Goal: Task Accomplishment & Management: Manage account settings

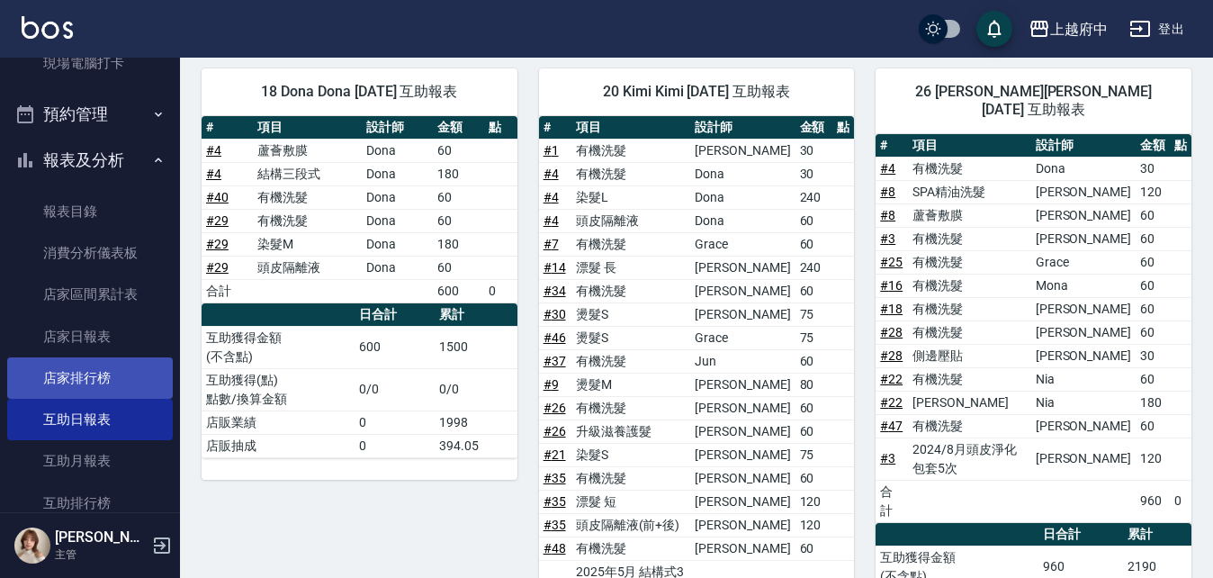
scroll to position [450, 0]
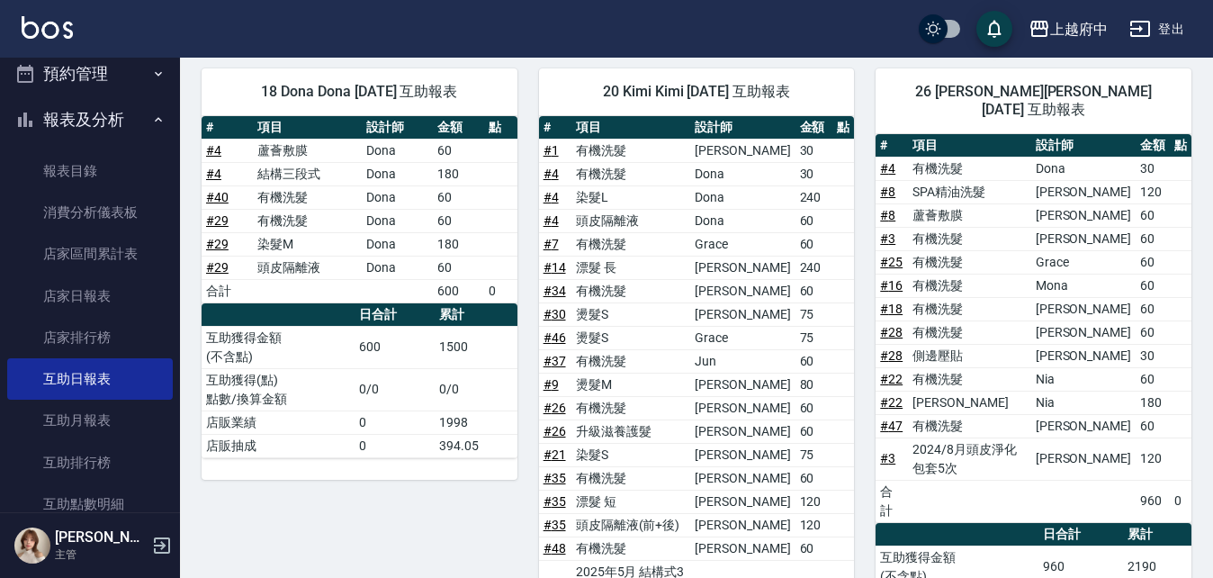
click at [95, 117] on button "報表及分析" at bounding box center [90, 119] width 166 height 47
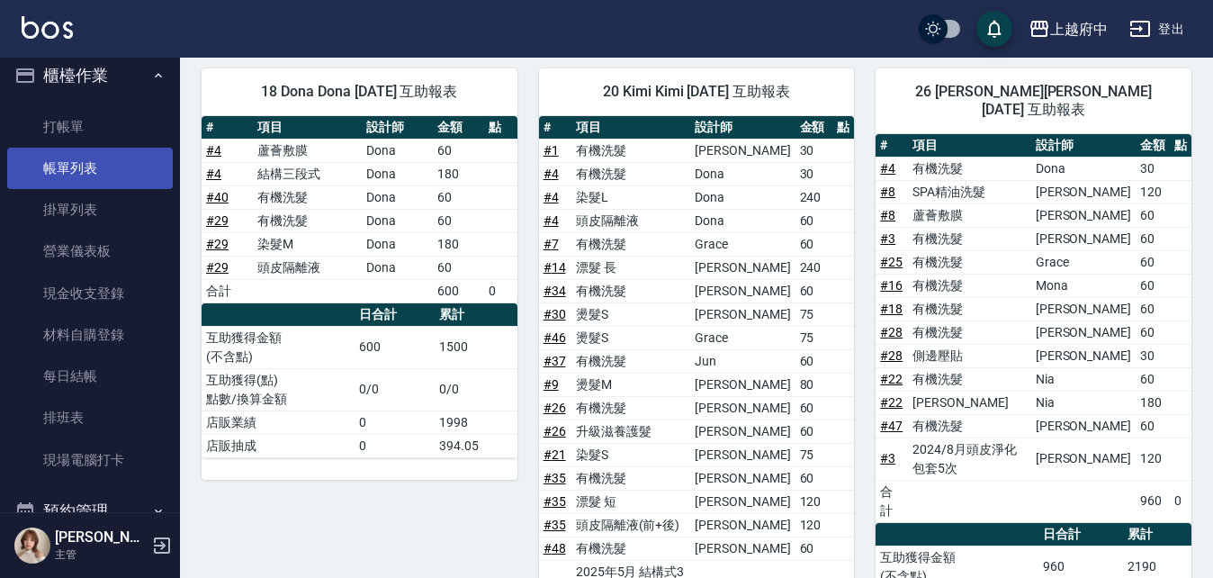
scroll to position [0, 0]
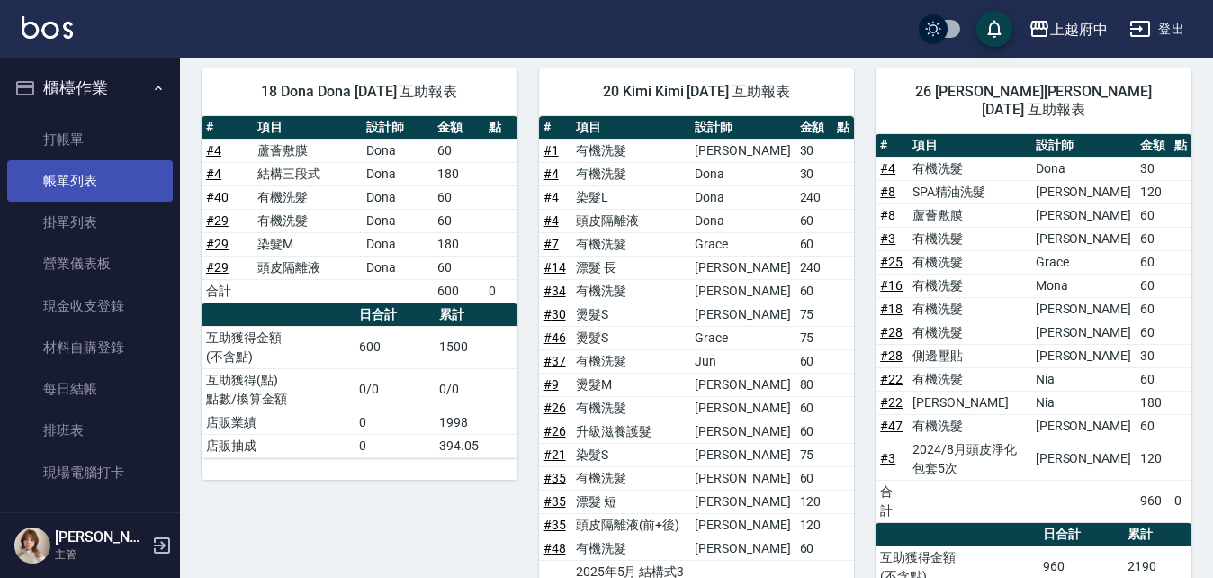
click at [78, 186] on link "帳單列表" at bounding box center [90, 180] width 166 height 41
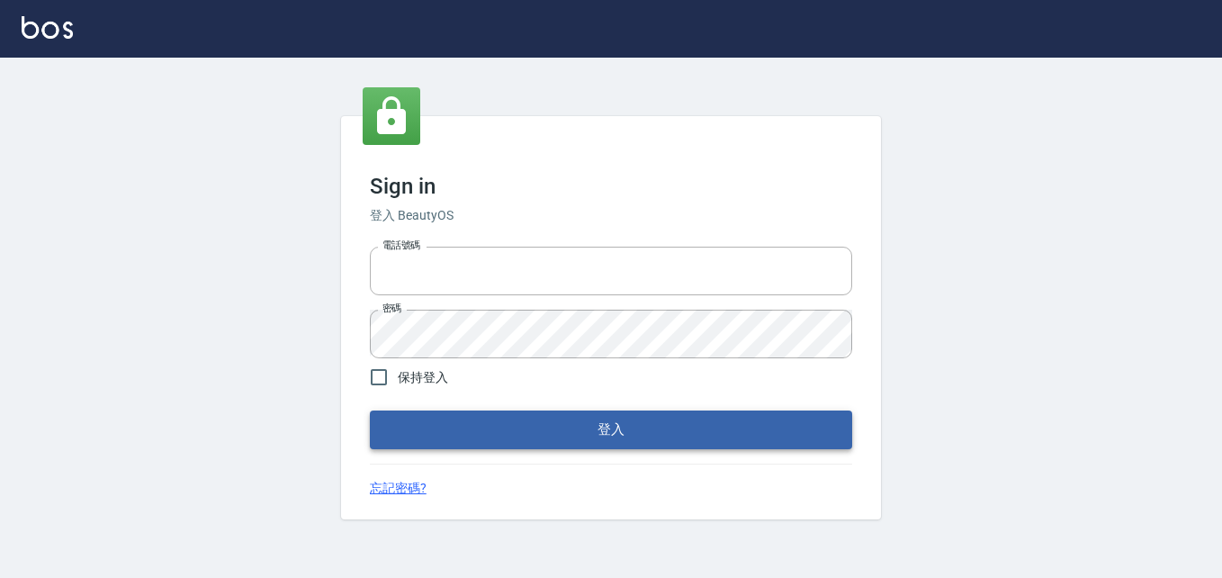
type input "0911903627"
click at [486, 423] on button "登入" at bounding box center [611, 429] width 482 height 38
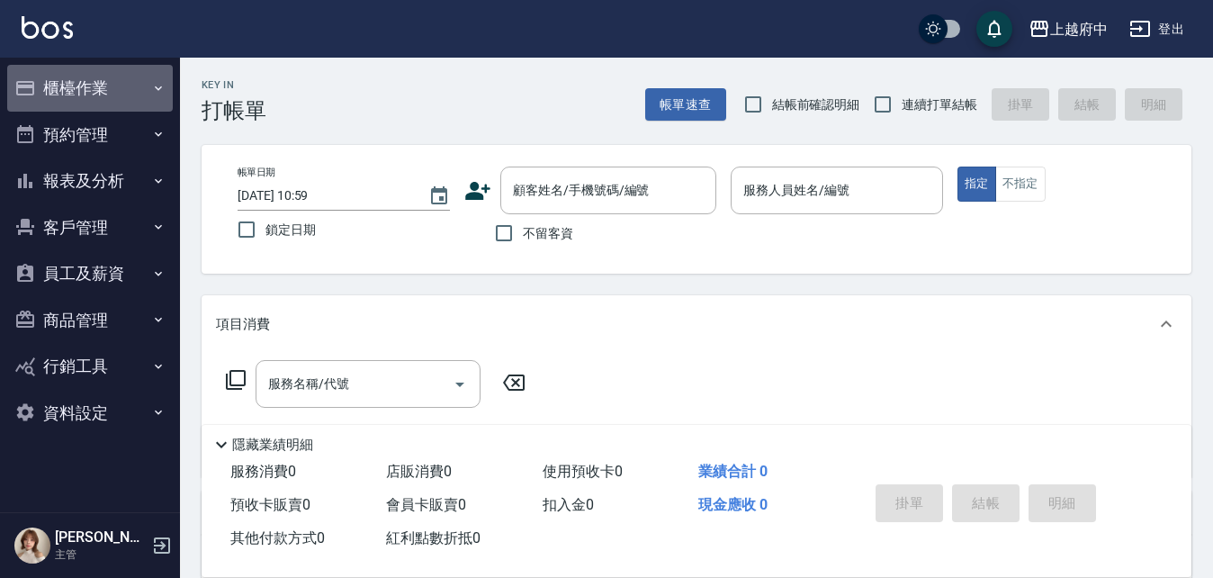
click at [72, 91] on button "櫃檯作業" at bounding box center [90, 88] width 166 height 47
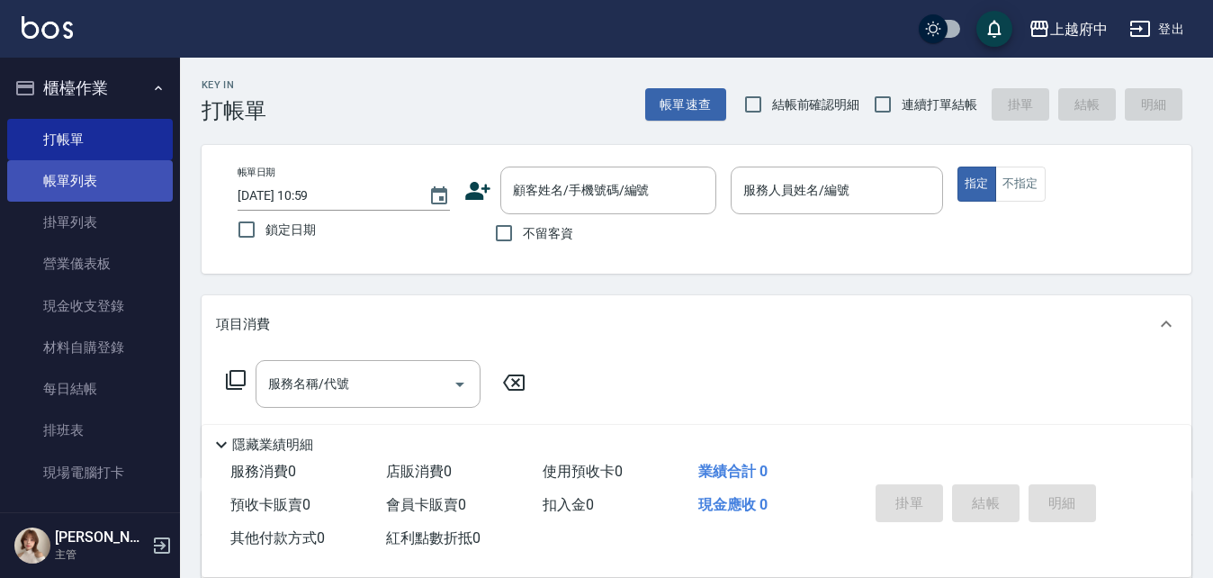
click at [71, 181] on link "帳單列表" at bounding box center [90, 180] width 166 height 41
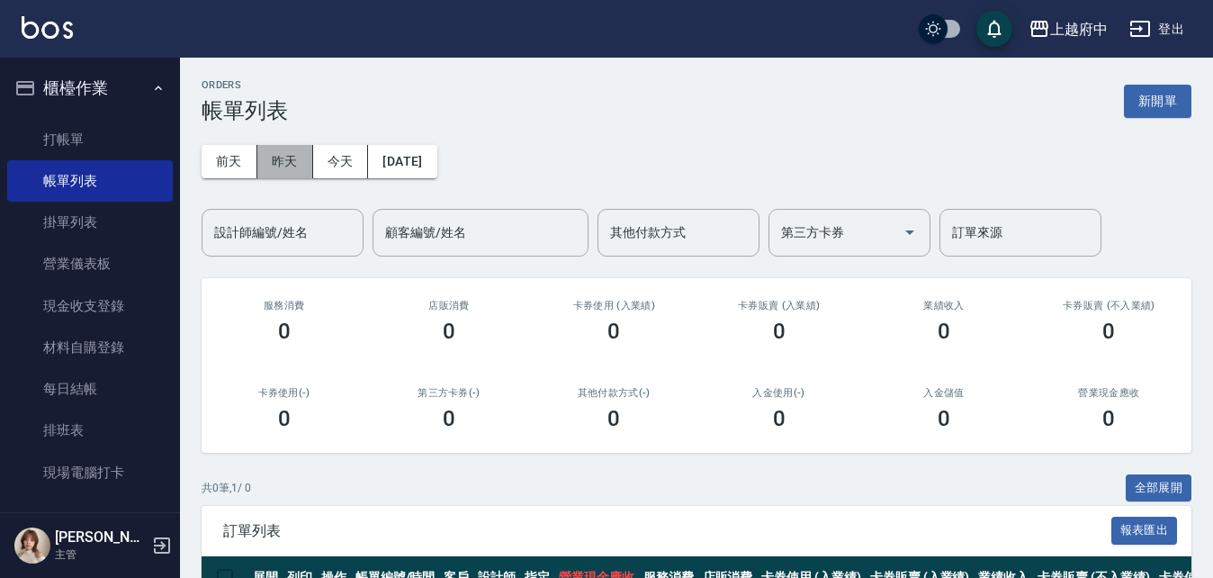
click at [284, 153] on button "昨天" at bounding box center [285, 161] width 56 height 33
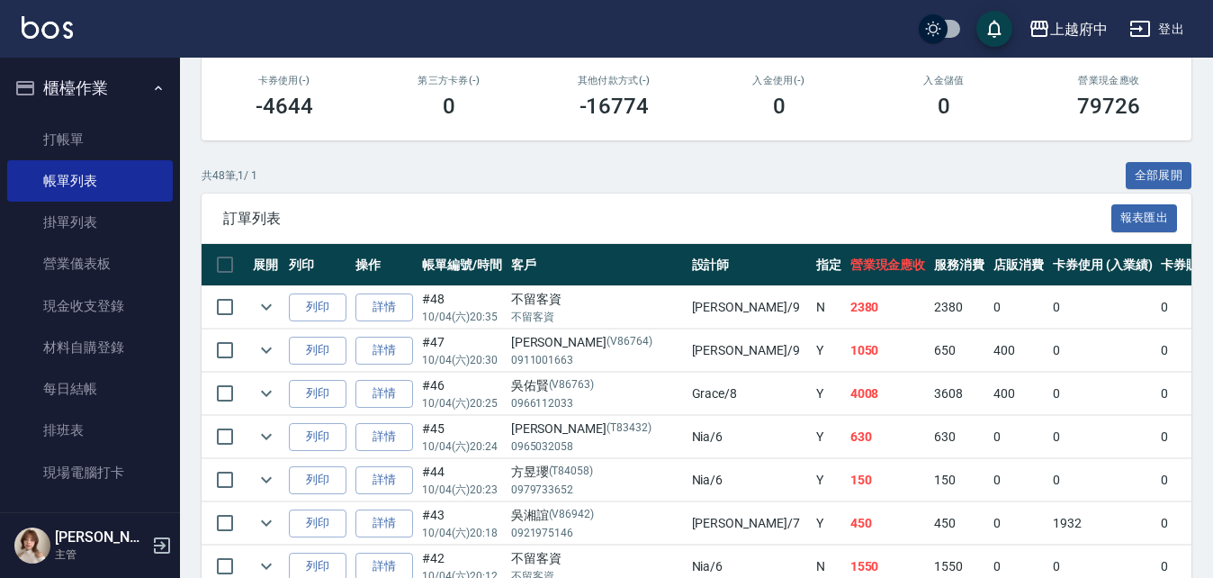
scroll to position [270, 0]
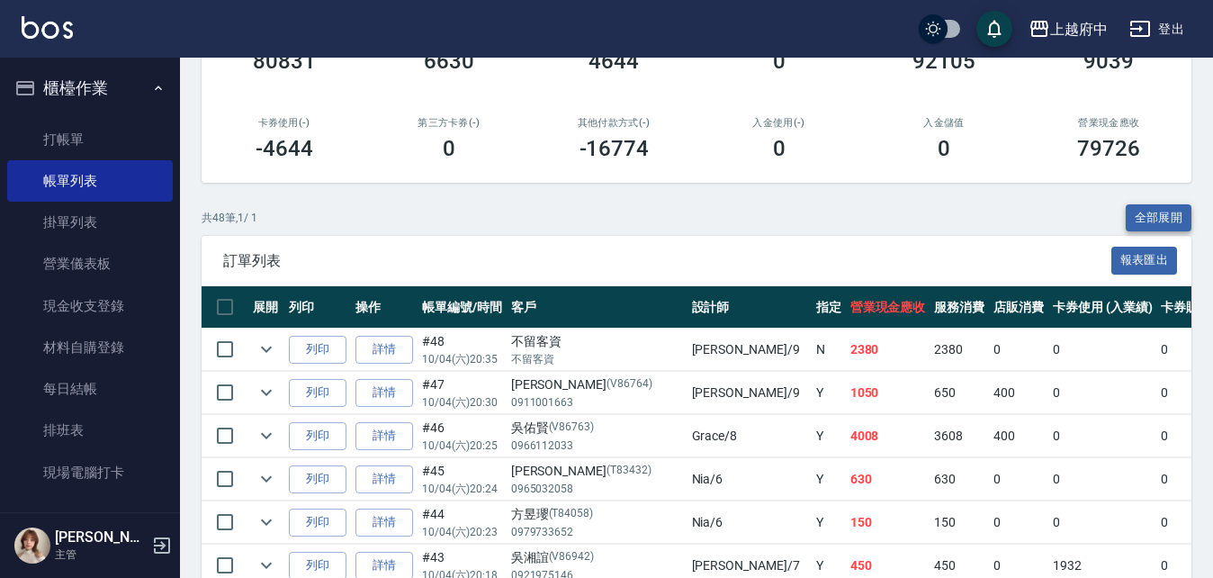
click at [1165, 209] on button "全部展開" at bounding box center [1159, 218] width 67 height 28
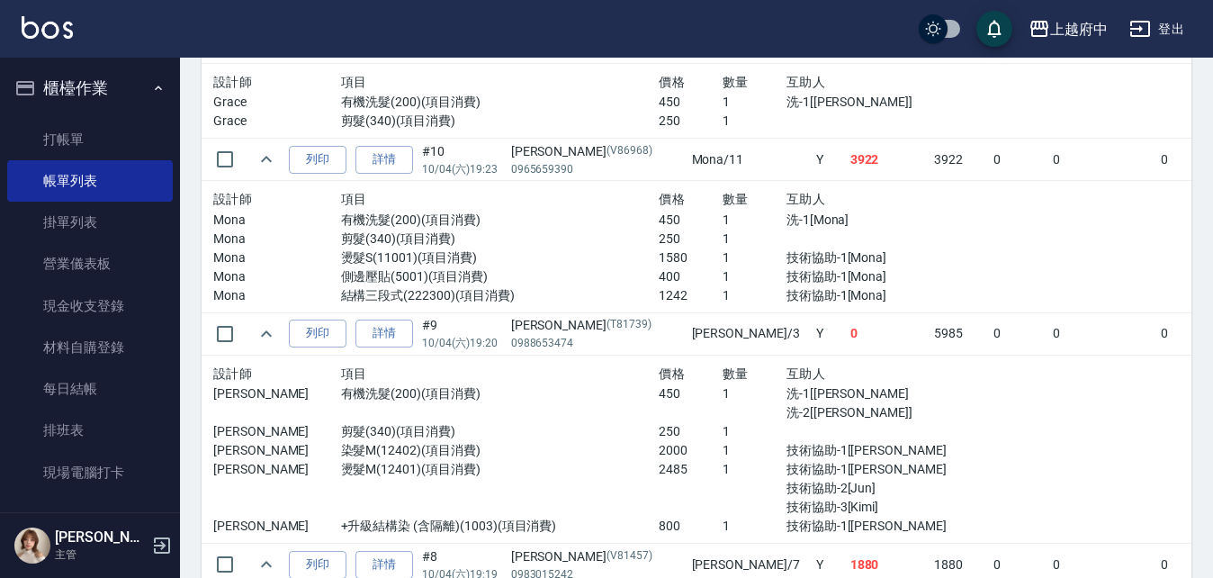
scroll to position [5579, 0]
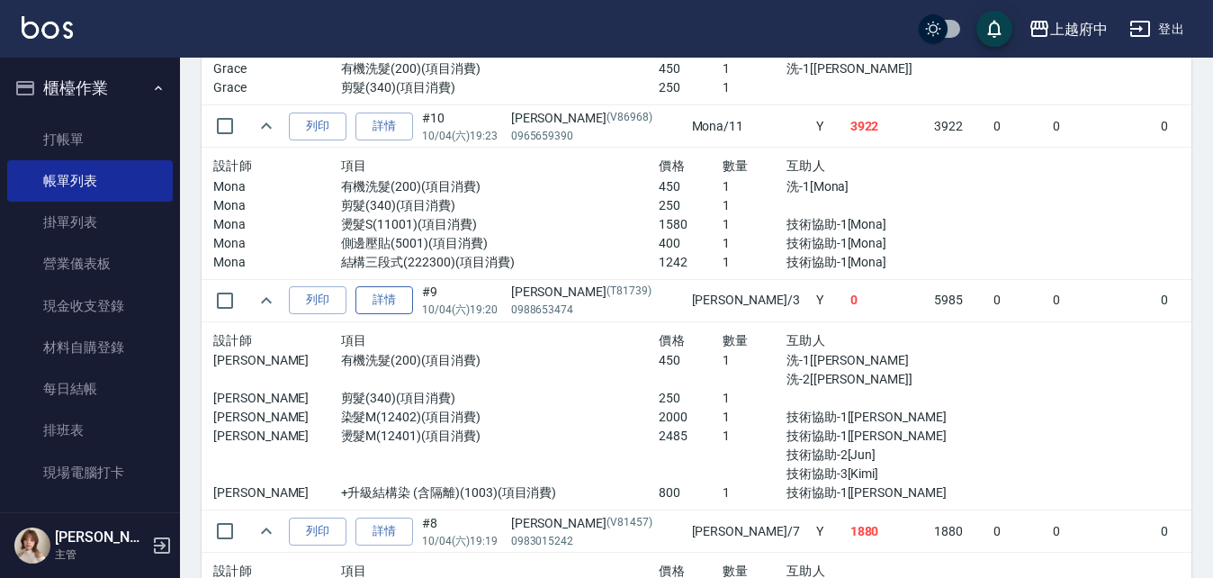
click at [403, 303] on link "詳情" at bounding box center [384, 300] width 58 height 28
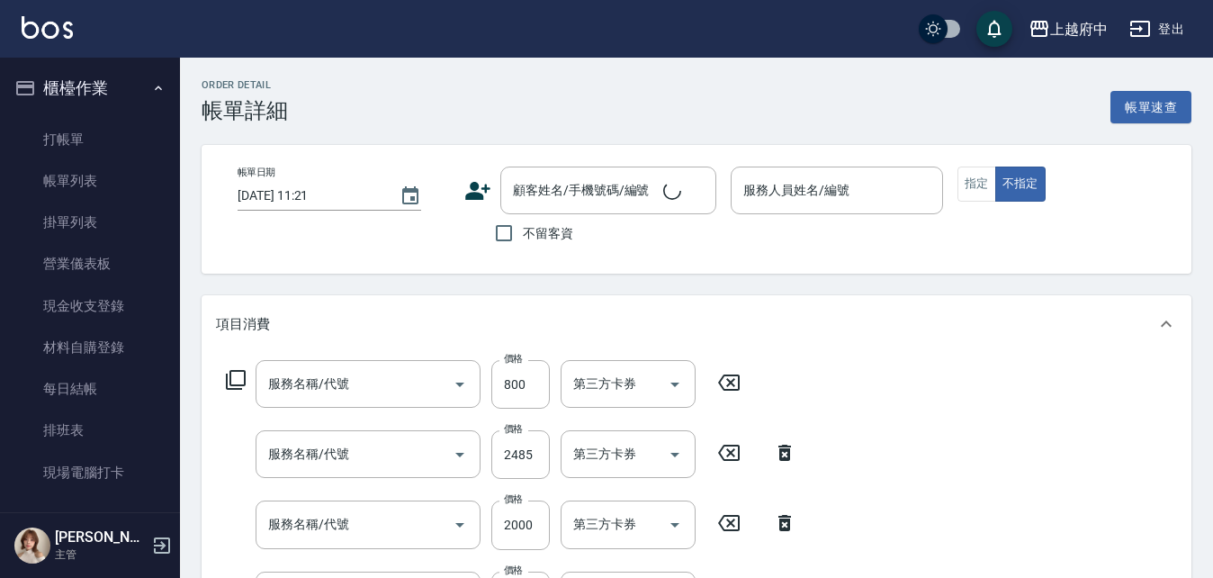
type input "2025/10/04 19:20"
type input "黎黎-3"
type input "+升級結構染 (含隔離)(1003)"
type input "燙髮M(12401)"
type input "染髮M(12402)"
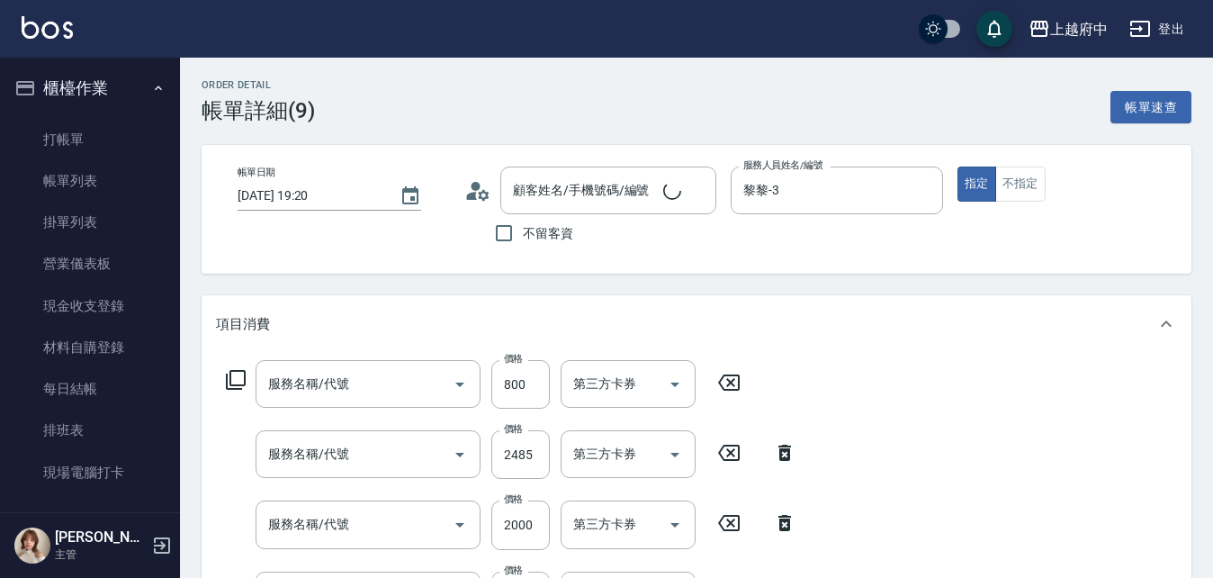
type input "剪髮(340)"
type input "有機洗髮(200)"
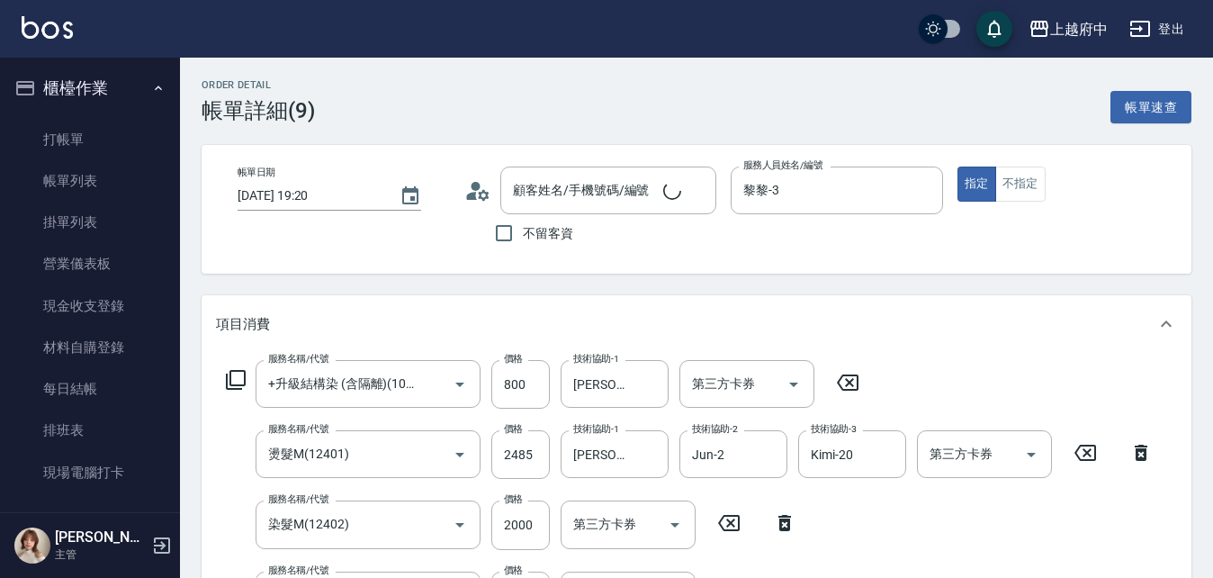
type input "陳姿蓉/0988653474/T81739"
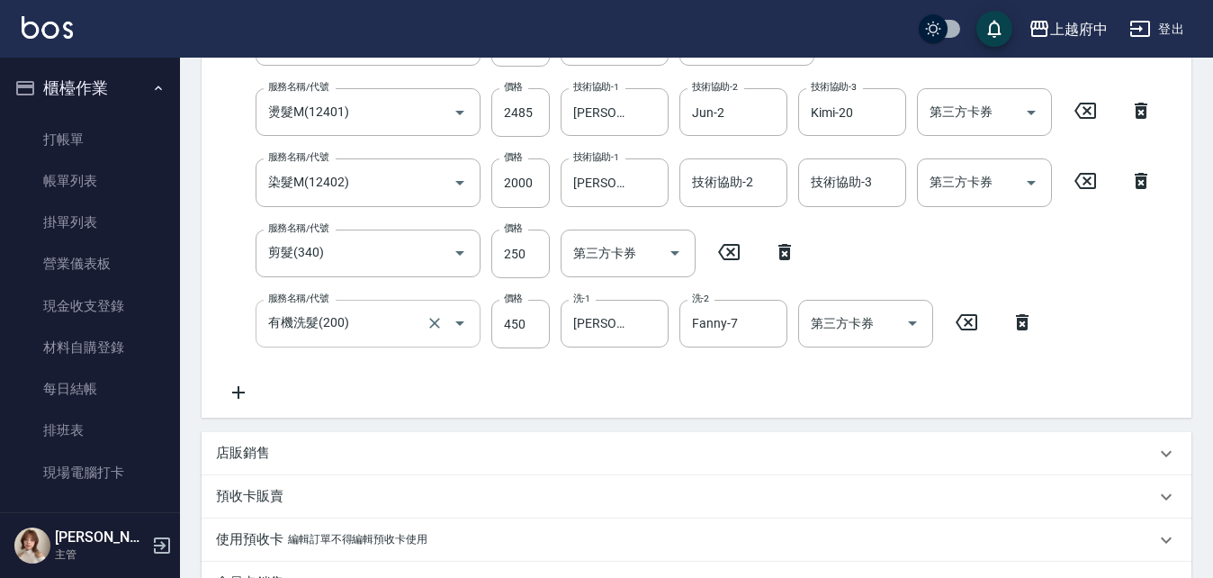
scroll to position [360, 0]
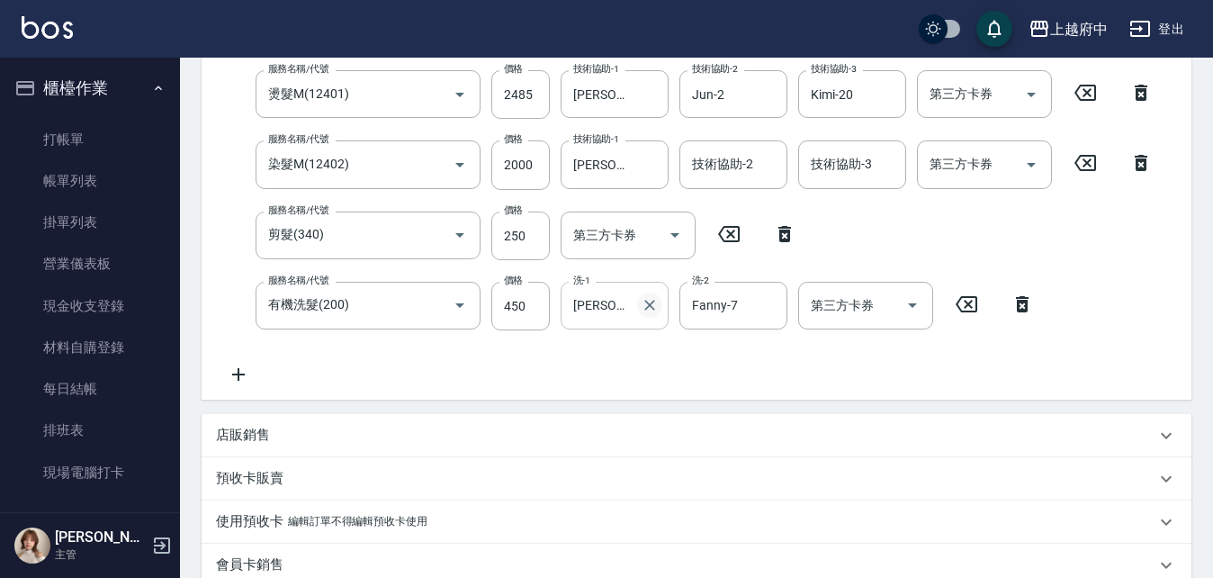
click at [650, 306] on icon "Clear" at bounding box center [649, 305] width 11 height 11
type input "王品云-31"
click at [631, 364] on div "服務名稱/代號 +升級結構染 (含隔離)(1003) 服務名稱/代號 價格 800 價格 技術協助-1 李鎮宇-28 技術協助-1 第三方卡券 第三方卡券 服…" at bounding box center [689, 192] width 947 height 385
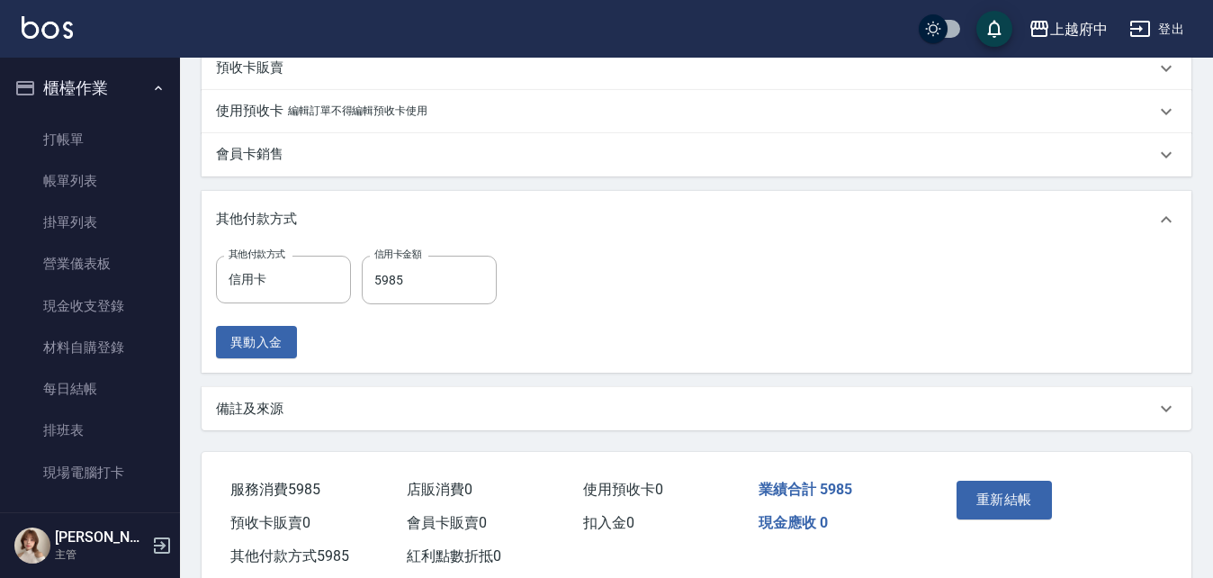
scroll to position [817, 0]
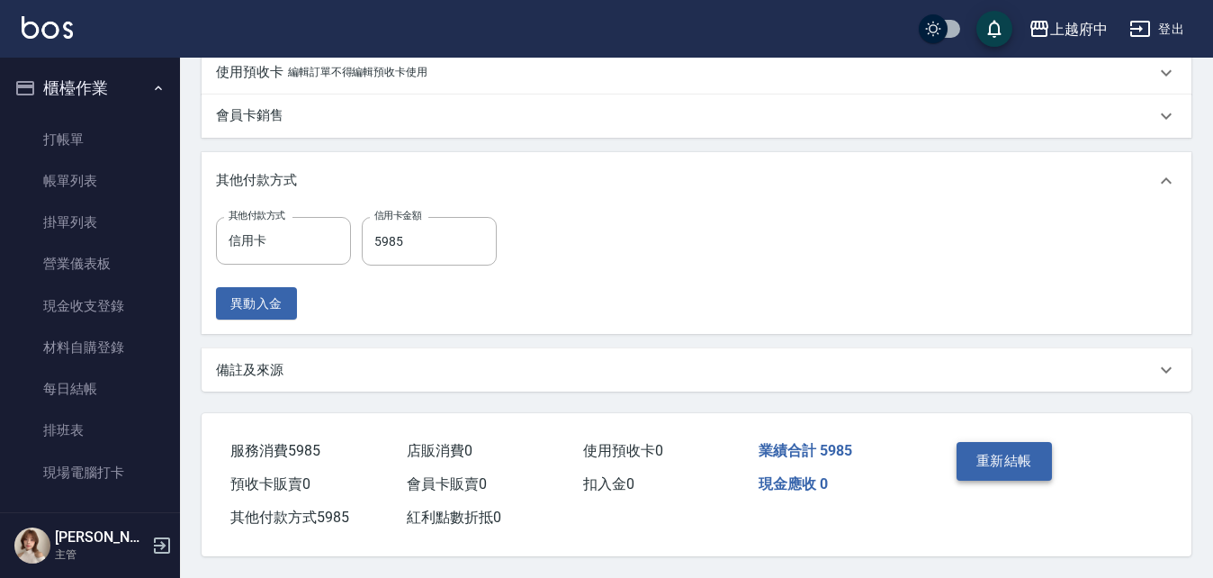
click at [1011, 463] on button "重新結帳" at bounding box center [1003, 461] width 95 height 38
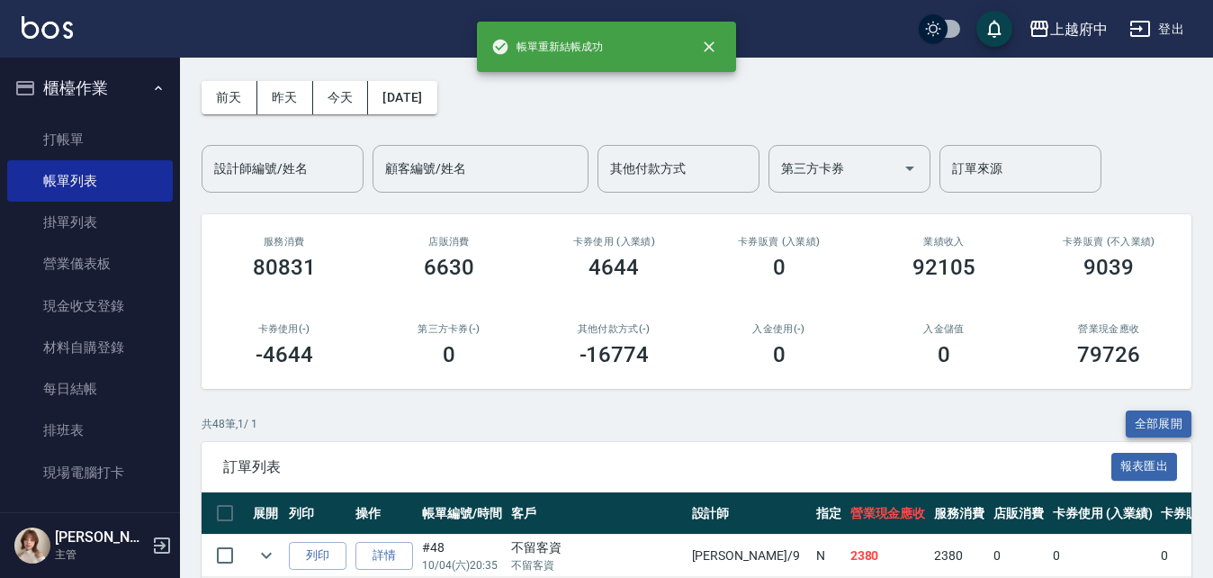
scroll to position [90, 0]
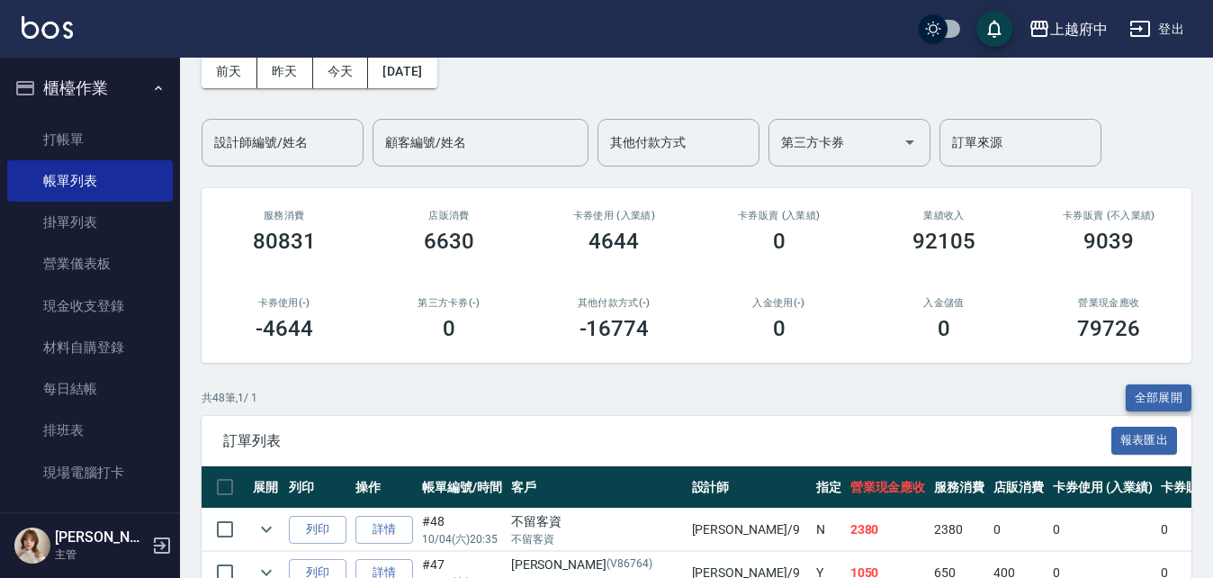
click at [1161, 393] on button "全部展開" at bounding box center [1159, 398] width 67 height 28
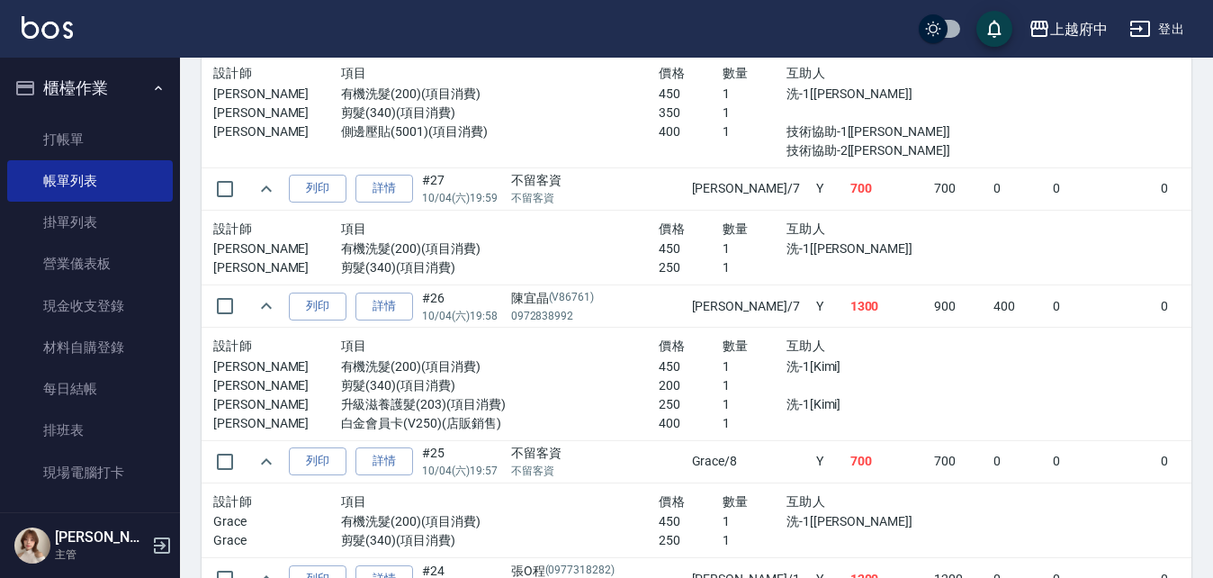
scroll to position [2787, 0]
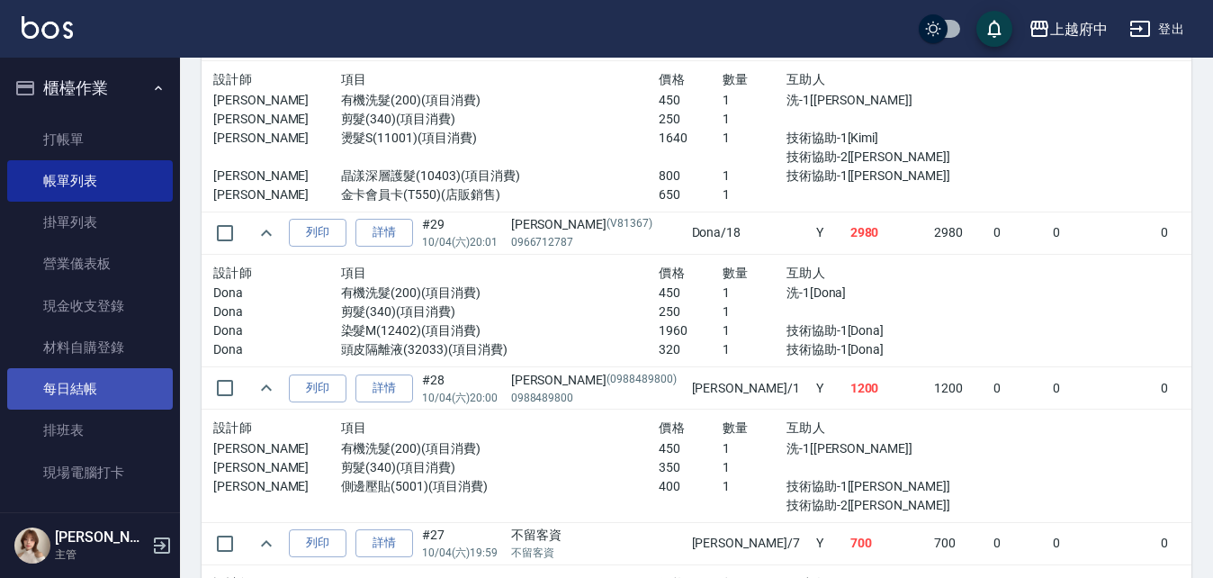
click at [70, 388] on link "每日結帳" at bounding box center [90, 388] width 166 height 41
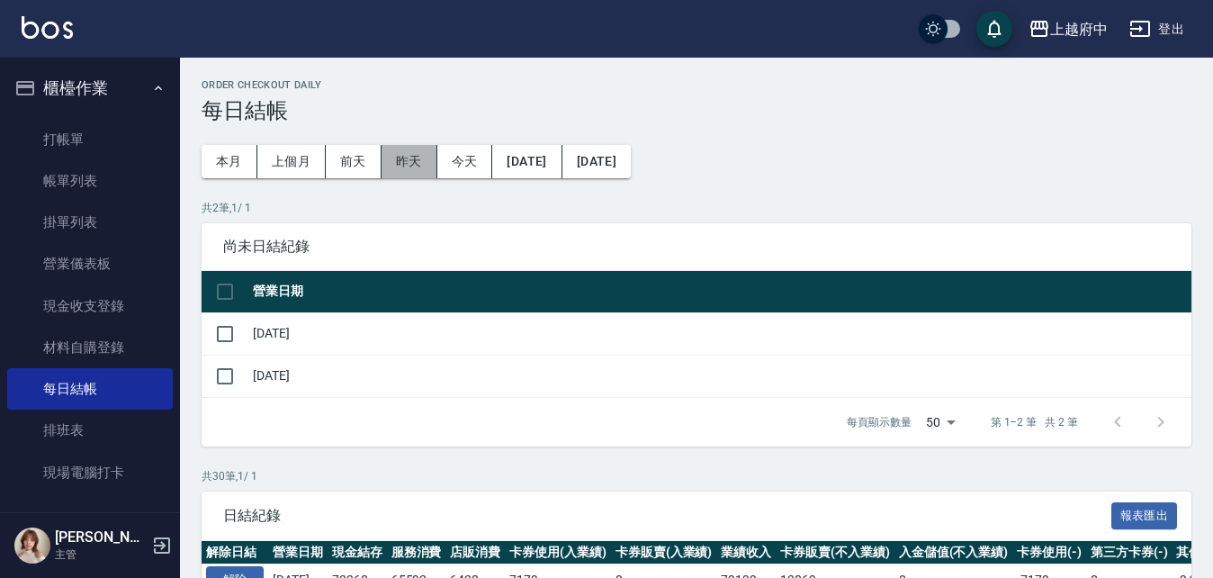
click at [402, 155] on button "昨天" at bounding box center [410, 161] width 56 height 33
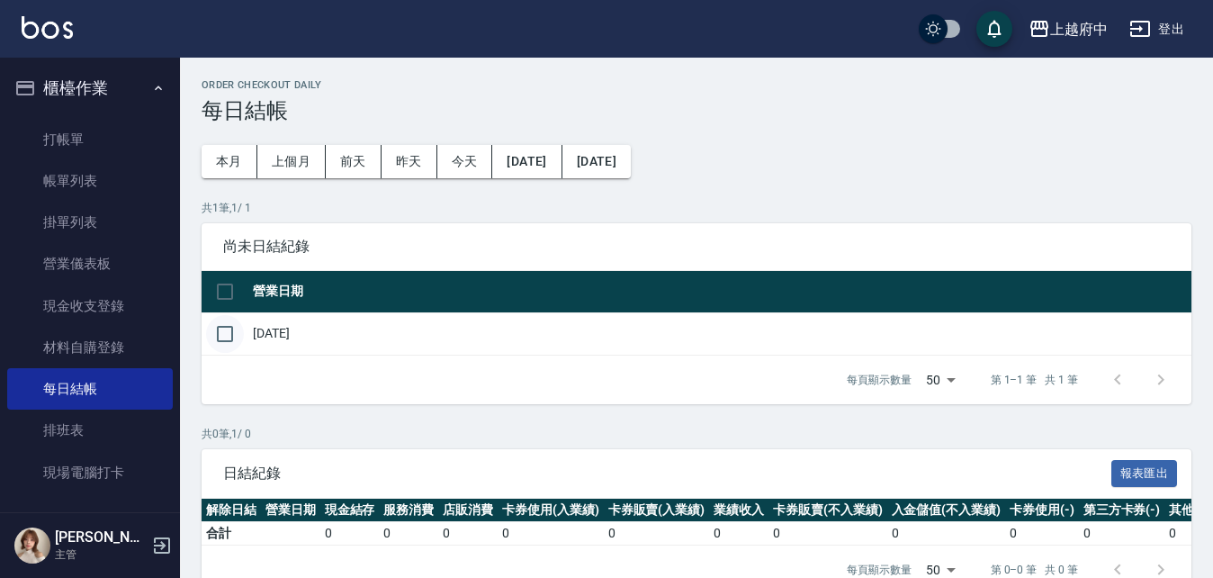
click at [229, 334] on input "checkbox" at bounding box center [225, 334] width 38 height 38
checkbox input "true"
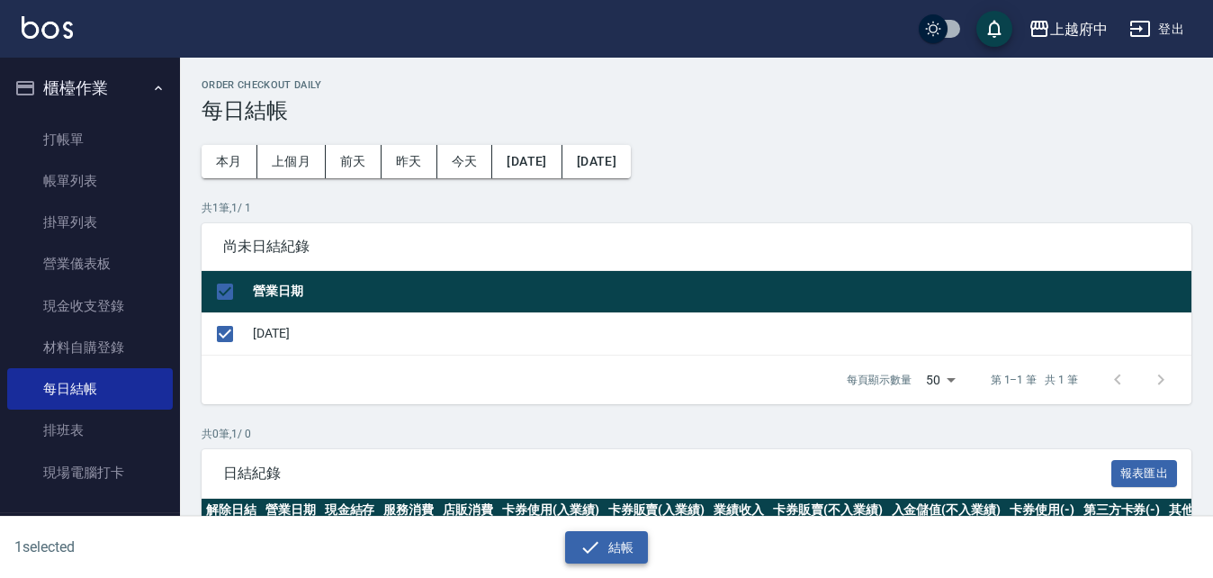
click at [627, 548] on button "結帳" at bounding box center [607, 547] width 84 height 33
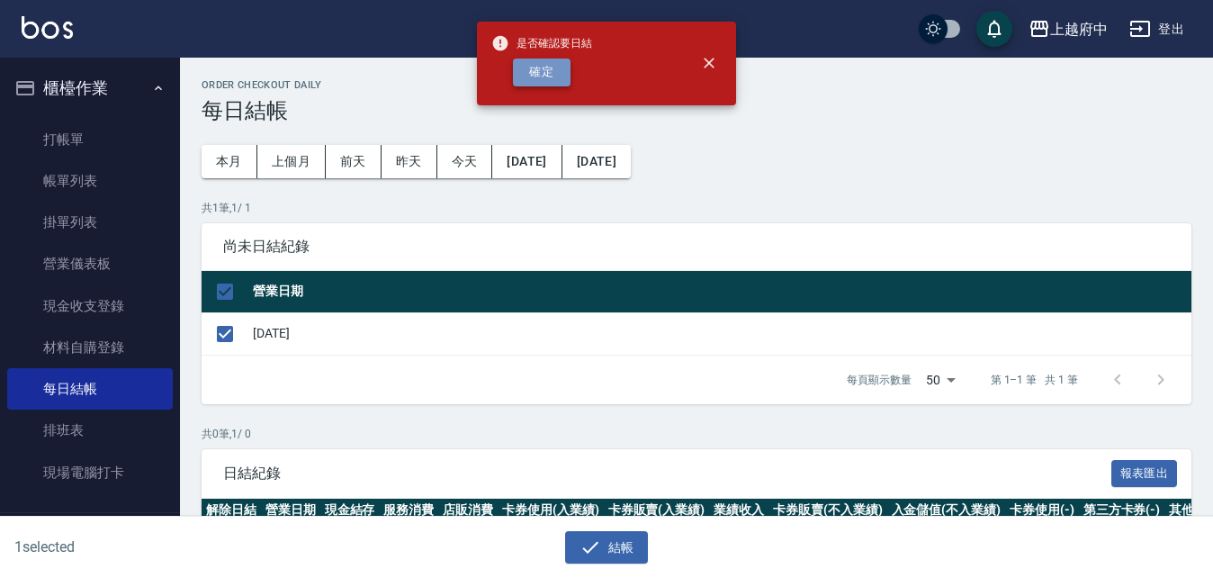
click at [528, 72] on button "確定" at bounding box center [542, 72] width 58 height 28
checkbox input "false"
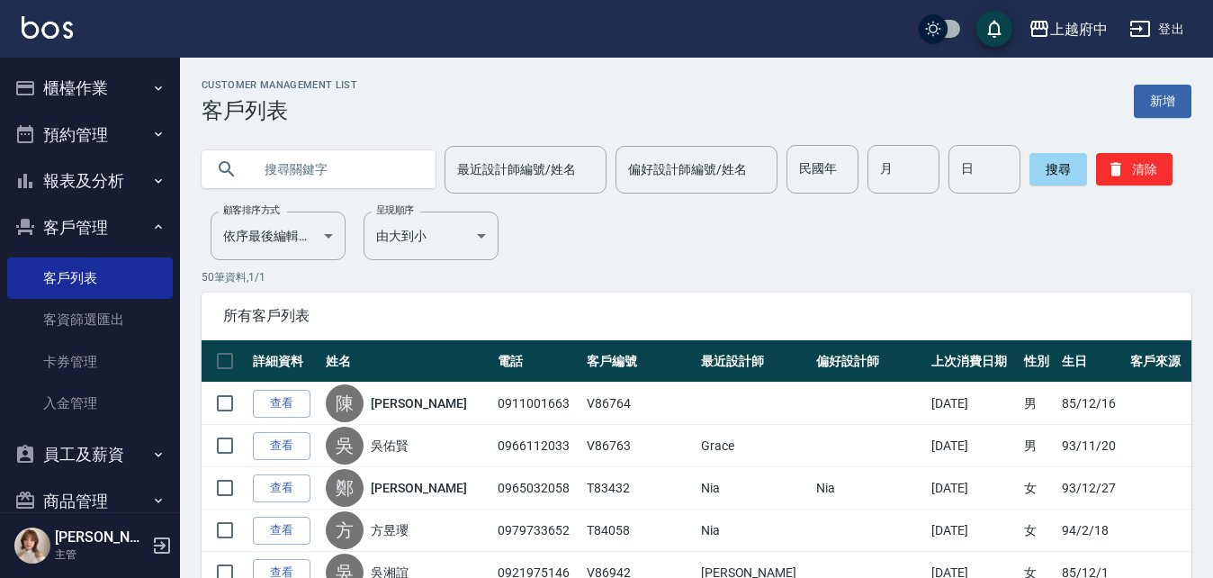
click at [342, 157] on input "text" at bounding box center [336, 169] width 169 height 49
paste input "0939253573"
type input "0939253573"
click at [1047, 171] on button "搜尋" at bounding box center [1058, 169] width 58 height 32
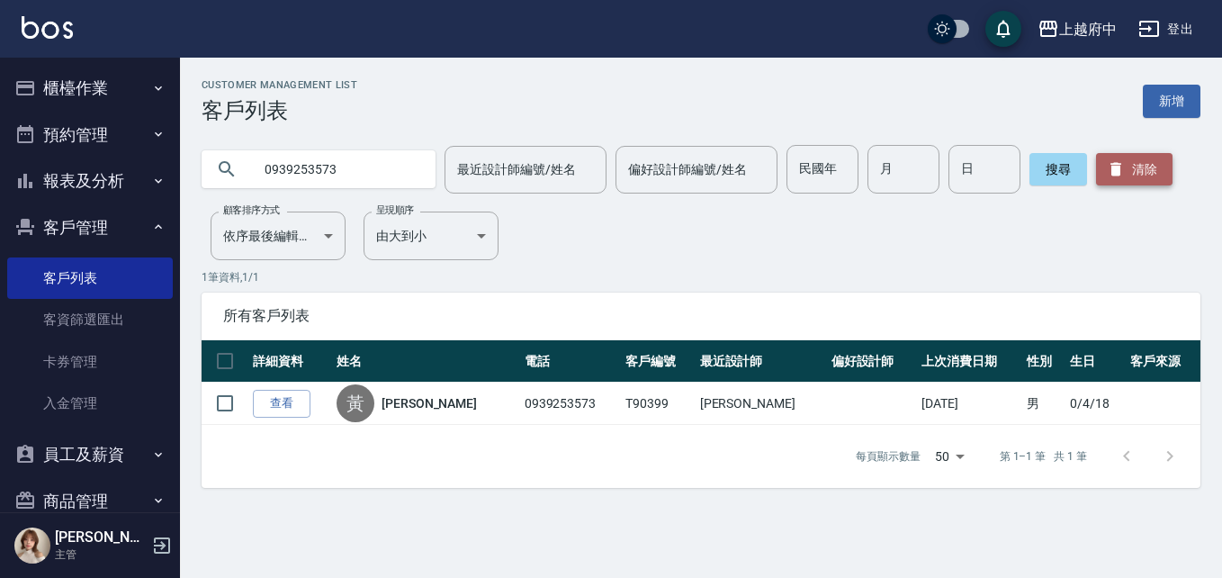
click at [1127, 169] on button "清除" at bounding box center [1134, 169] width 76 height 32
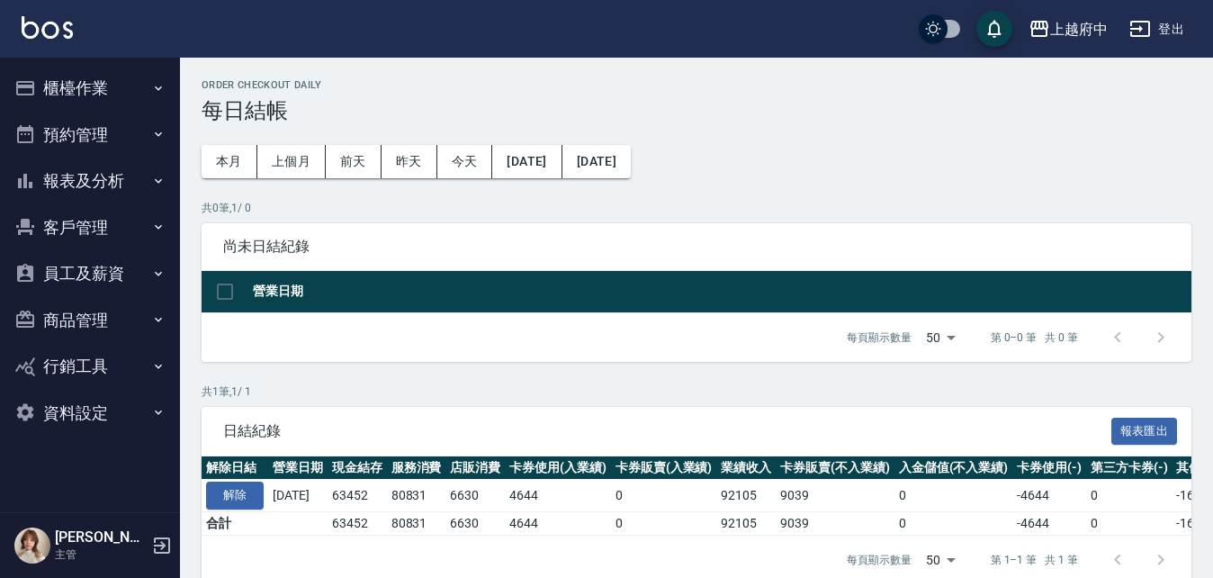
click at [72, 168] on button "報表及分析" at bounding box center [90, 180] width 166 height 47
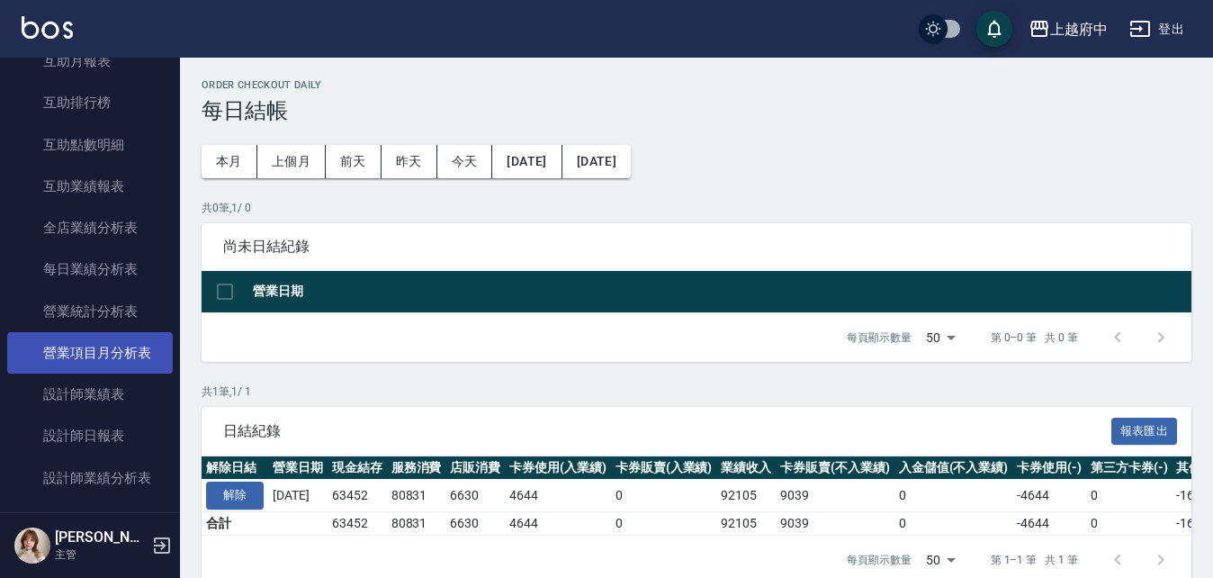
scroll to position [540, 0]
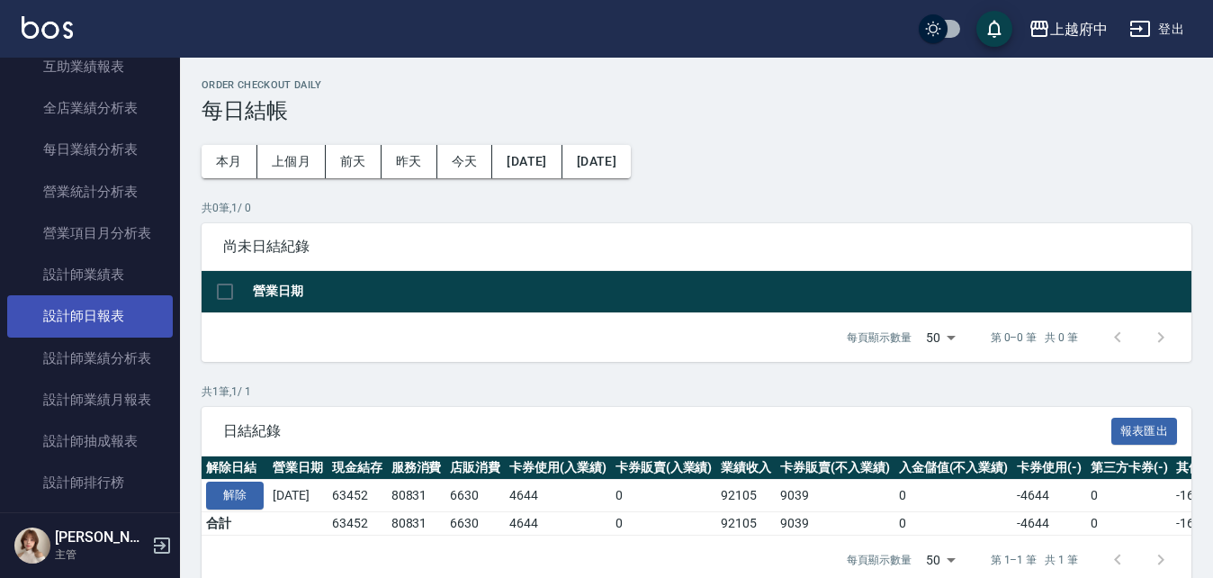
click at [104, 310] on link "設計師日報表" at bounding box center [90, 315] width 166 height 41
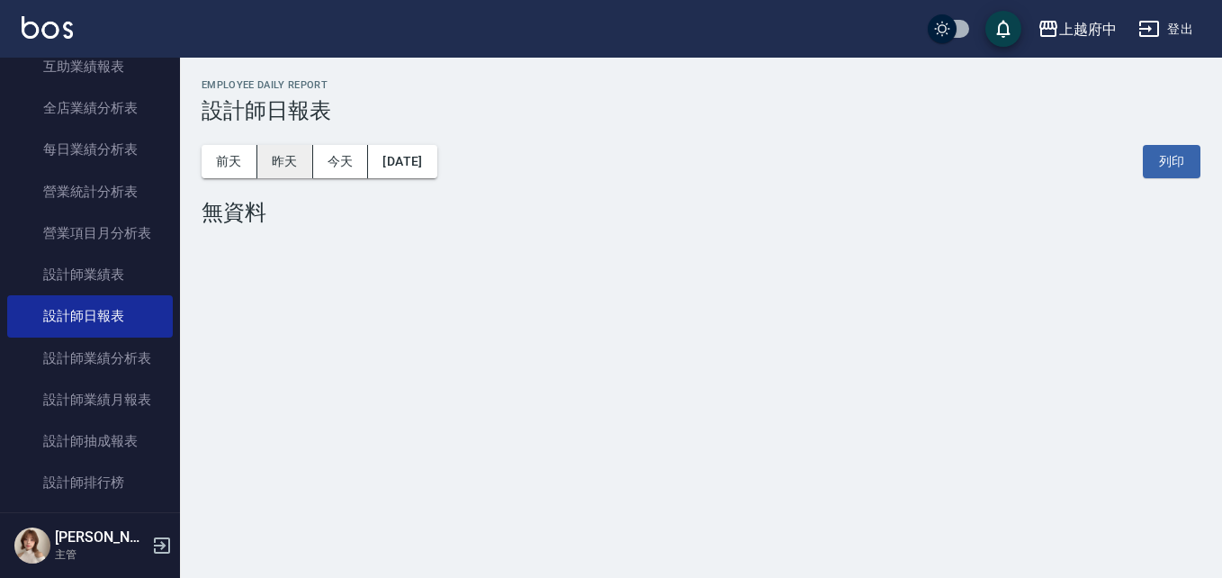
click at [283, 164] on button "昨天" at bounding box center [285, 161] width 56 height 33
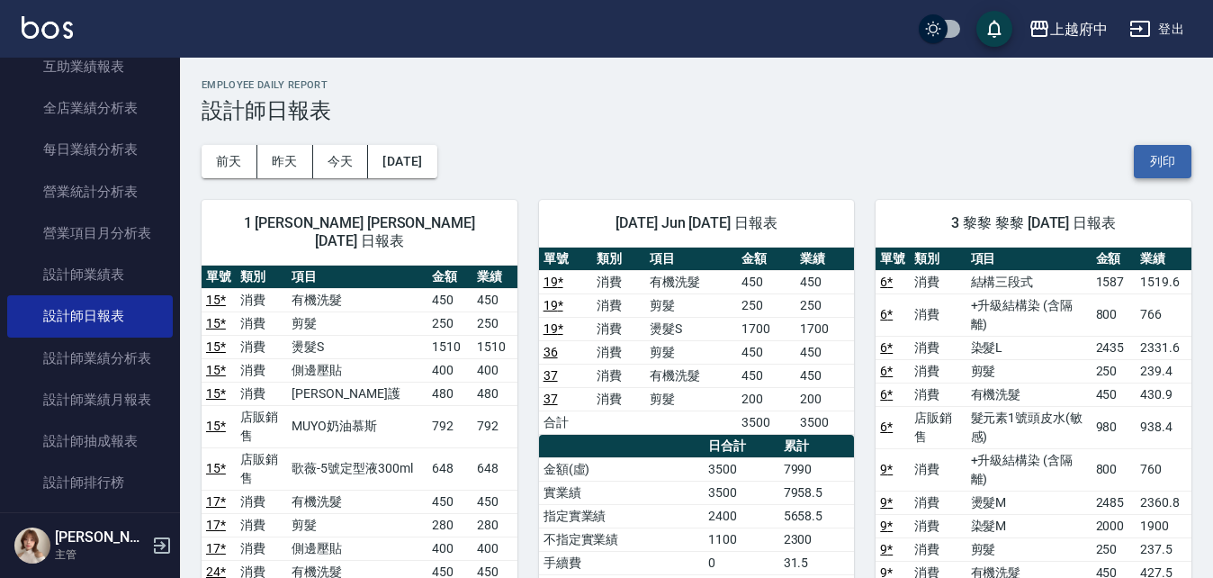
click at [1155, 160] on button "列印" at bounding box center [1163, 161] width 58 height 33
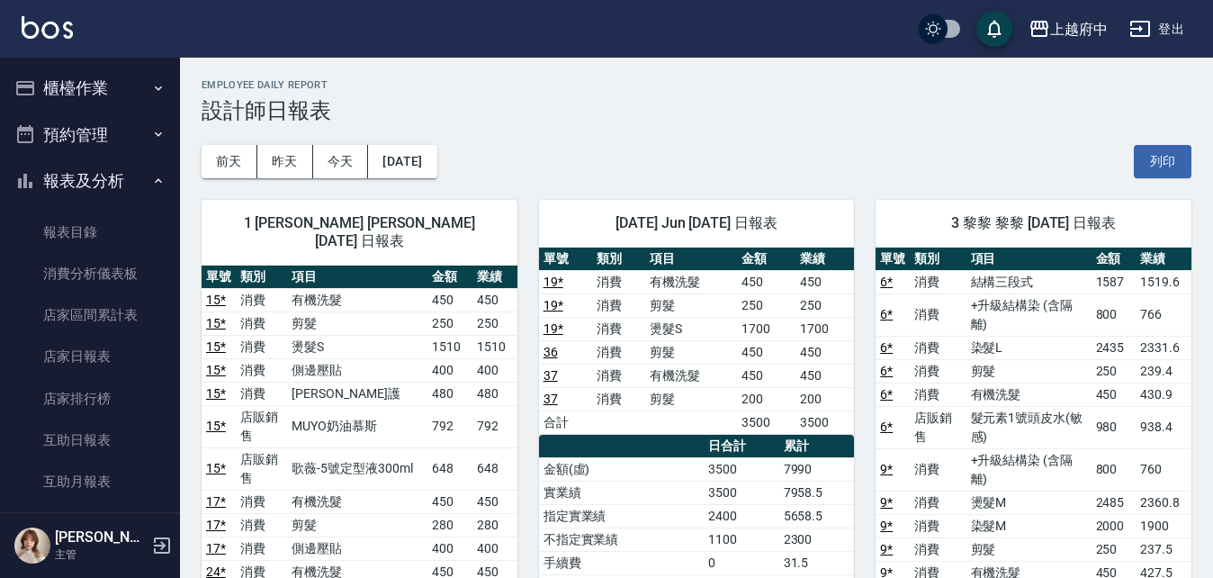
click at [58, 176] on button "報表及分析" at bounding box center [90, 180] width 166 height 47
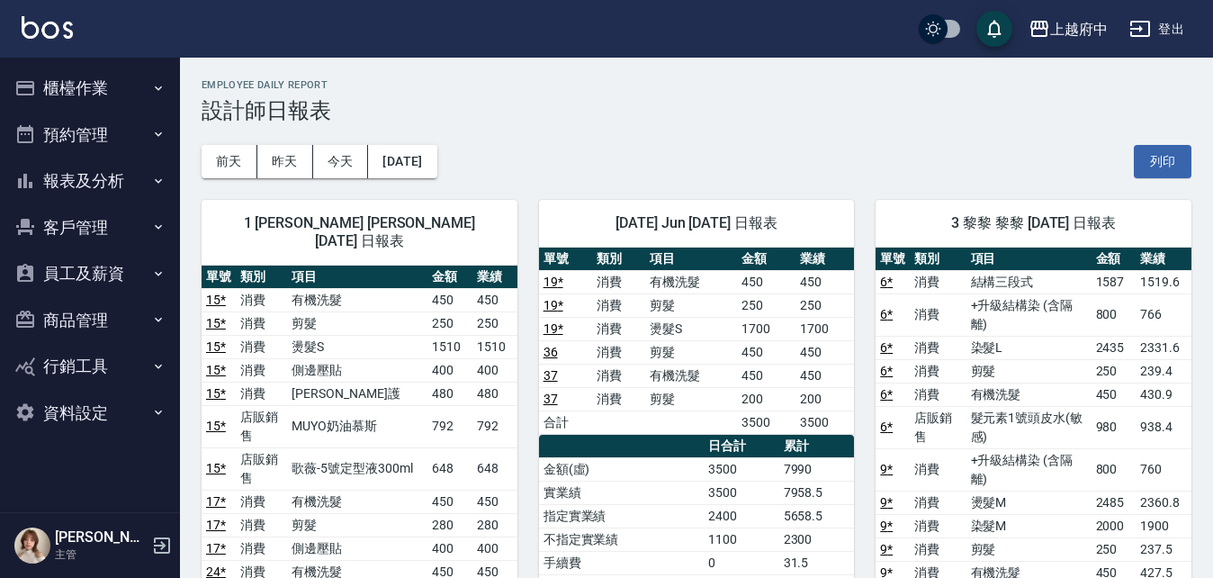
click at [84, 82] on button "櫃檯作業" at bounding box center [90, 88] width 166 height 47
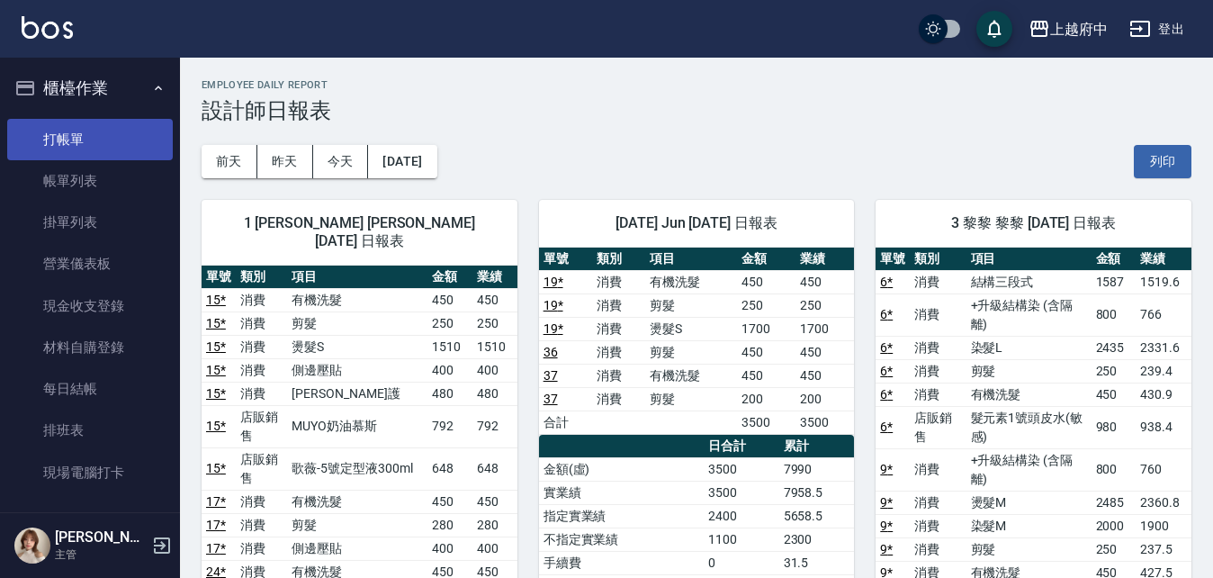
click at [83, 139] on link "打帳單" at bounding box center [90, 139] width 166 height 41
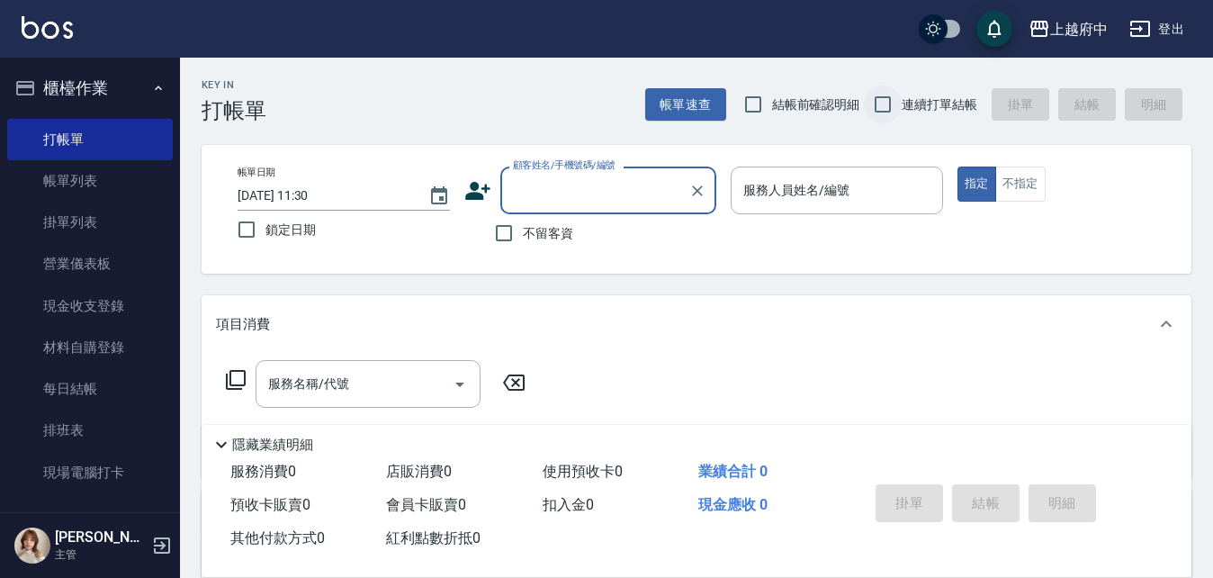
click at [883, 103] on input "連續打單結帳" at bounding box center [883, 104] width 38 height 38
checkbox input "true"
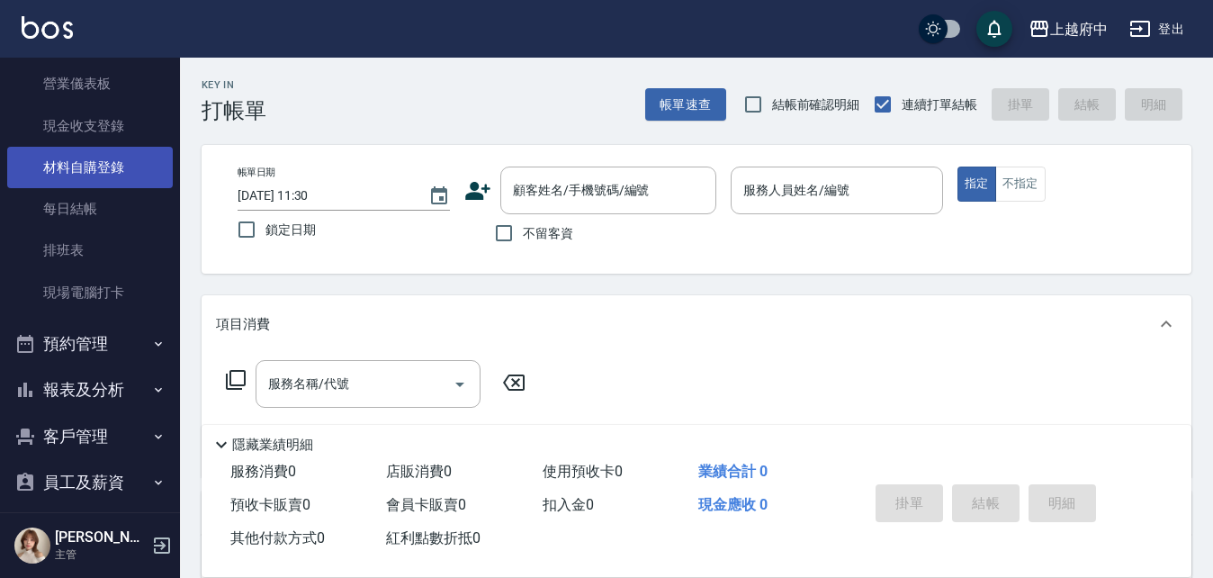
scroll to position [270, 0]
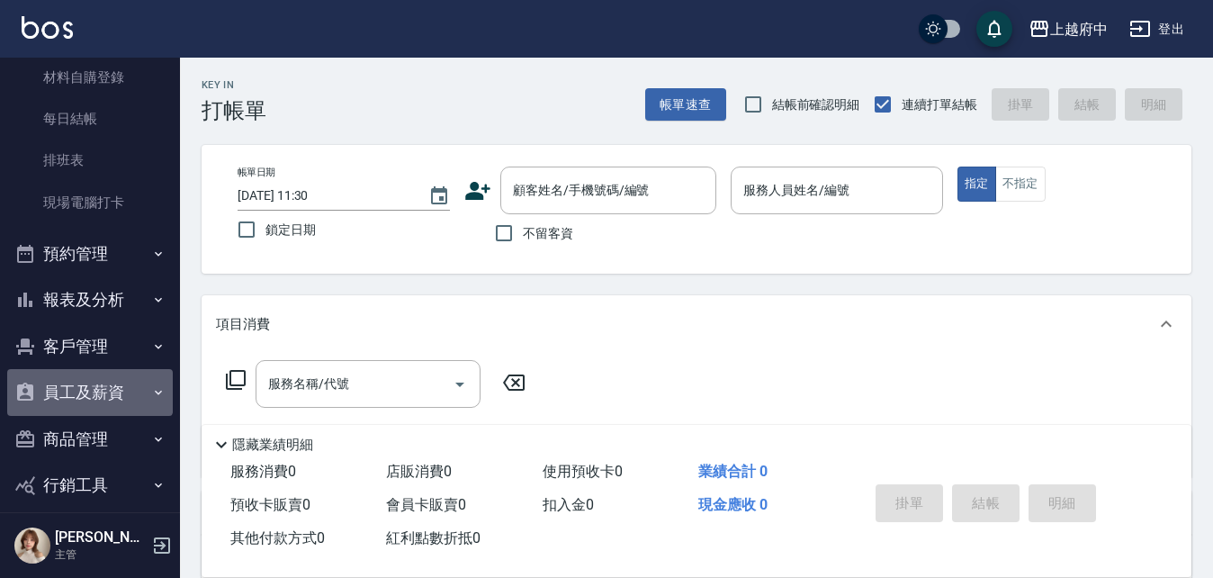
click at [89, 391] on button "員工及薪資" at bounding box center [90, 392] width 166 height 47
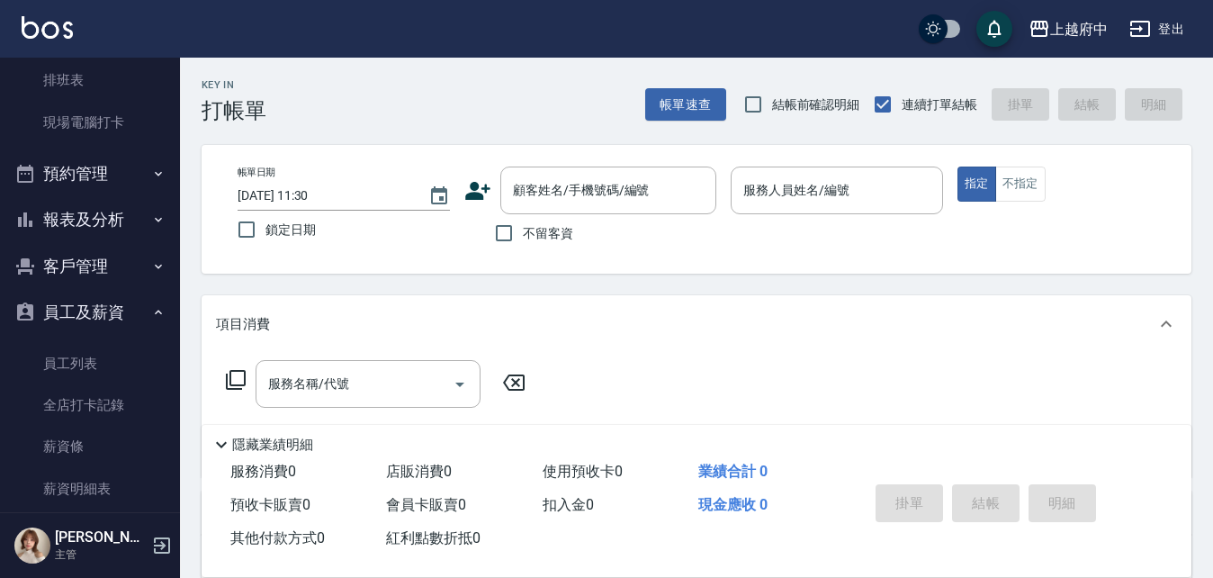
scroll to position [450, 0]
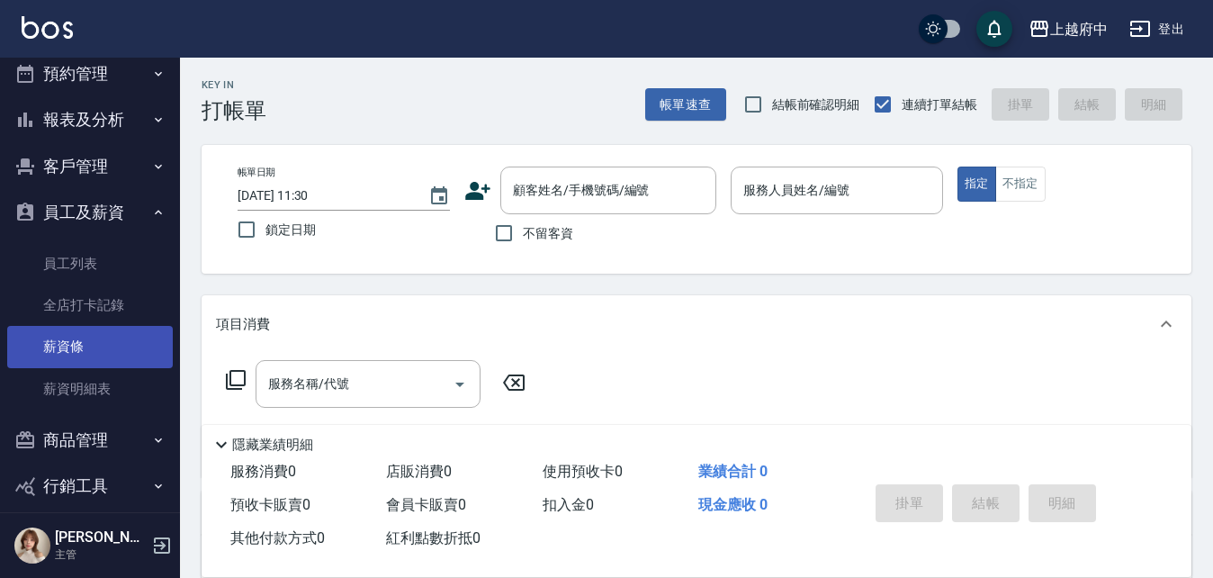
click at [67, 339] on link "薪資條" at bounding box center [90, 346] width 166 height 41
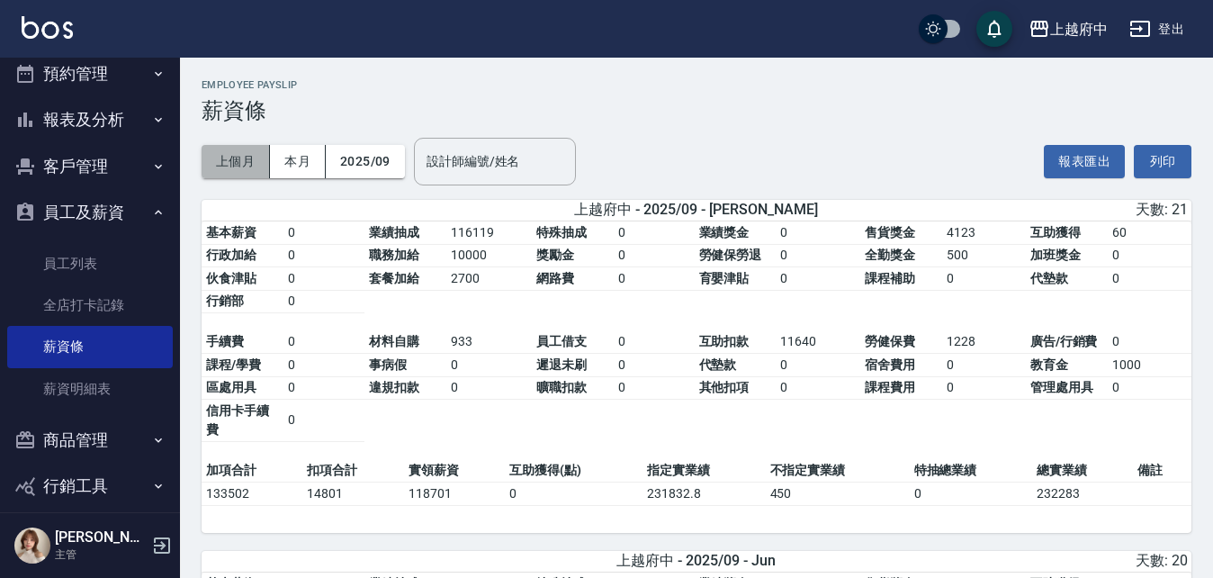
click at [230, 159] on button "上個月" at bounding box center [236, 161] width 68 height 33
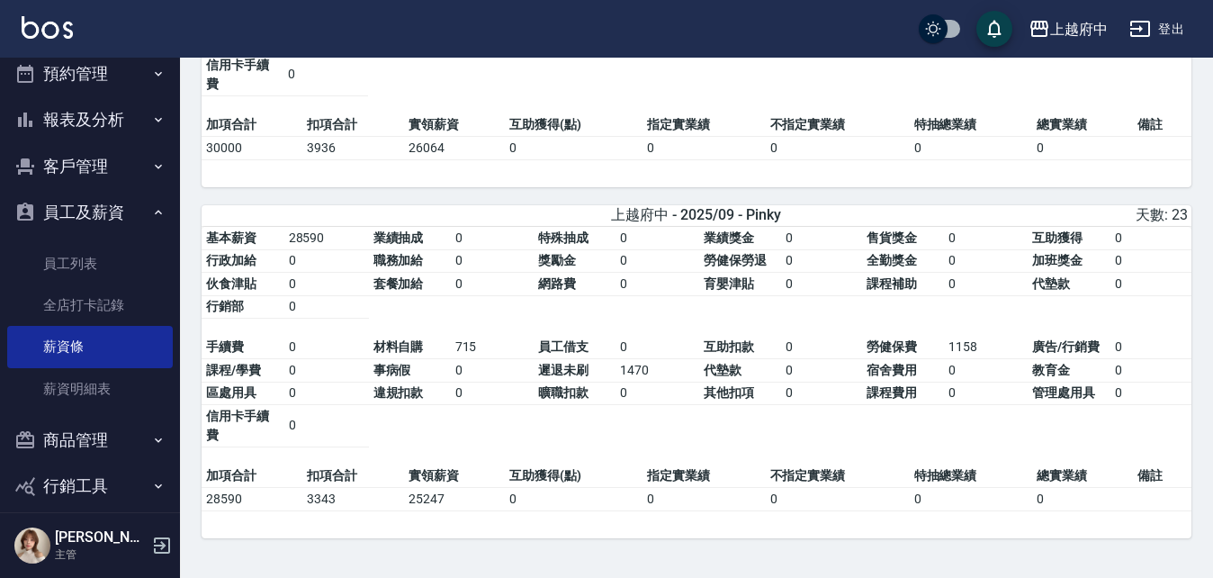
scroll to position [6009, 0]
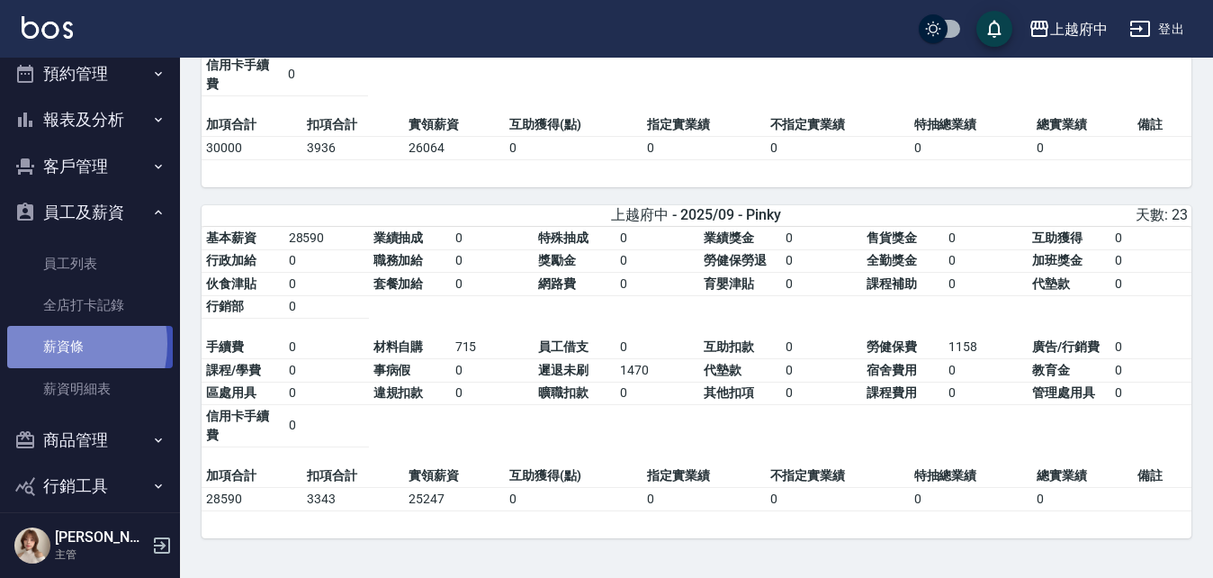
click at [48, 344] on link "薪資條" at bounding box center [90, 346] width 166 height 41
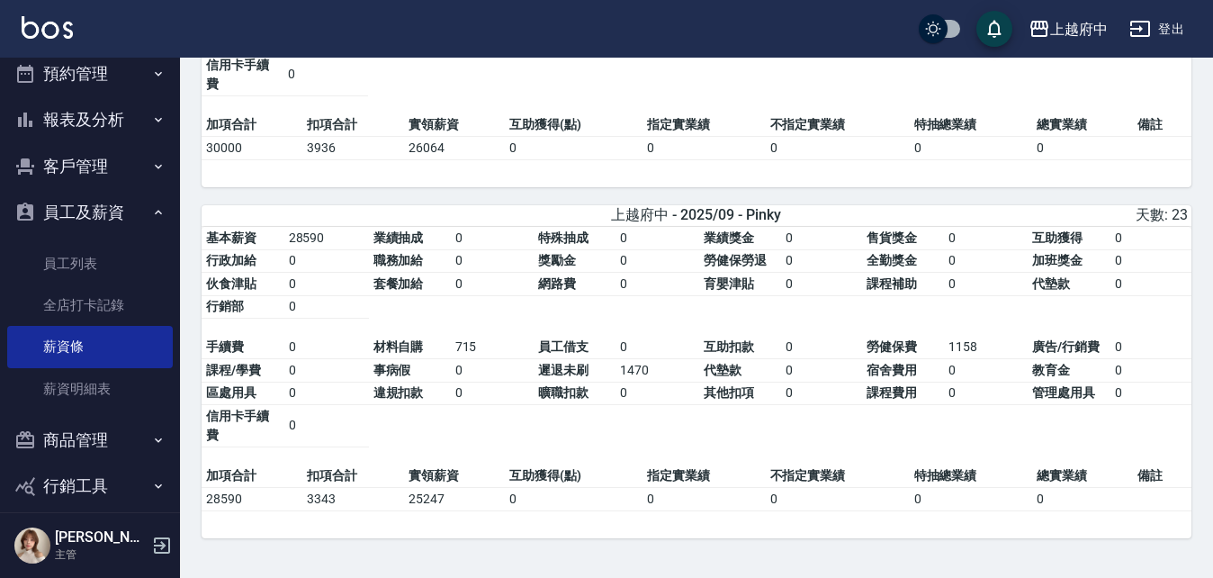
click at [95, 203] on button "員工及薪資" at bounding box center [90, 212] width 166 height 47
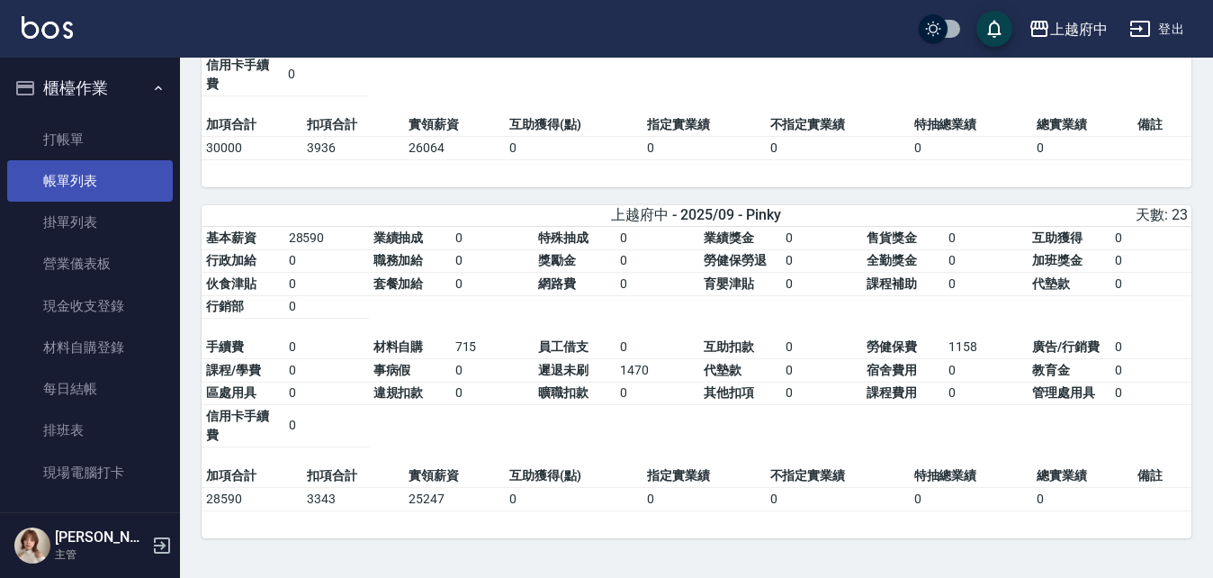
scroll to position [5739, 0]
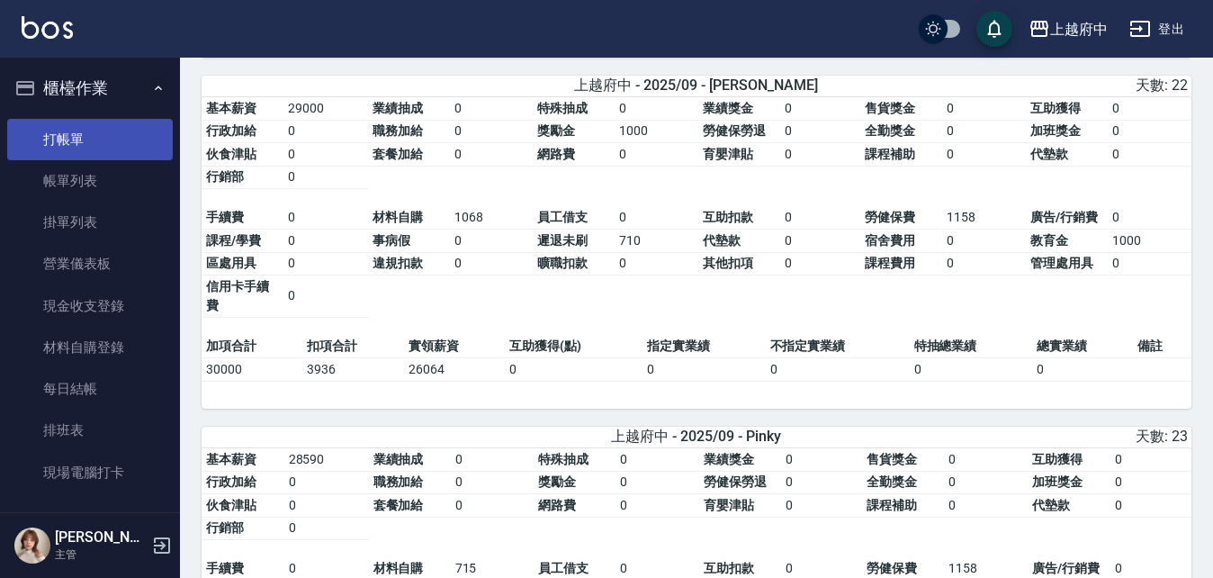
click at [72, 148] on link "打帳單" at bounding box center [90, 139] width 166 height 41
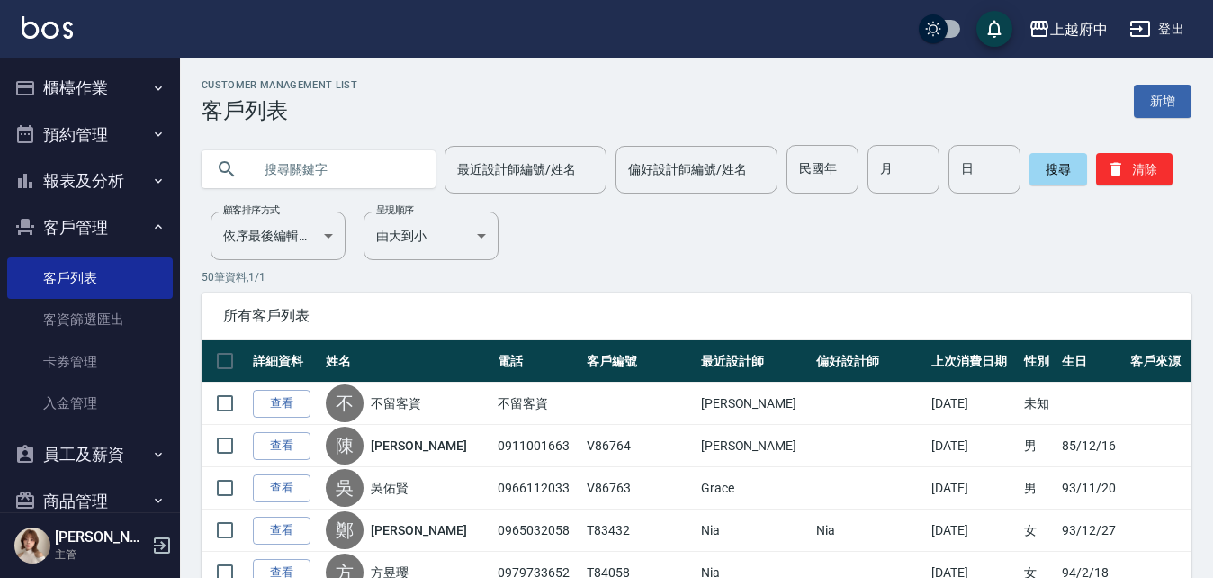
click at [293, 163] on input "text" at bounding box center [336, 169] width 169 height 49
type input "0"
type input "90423"
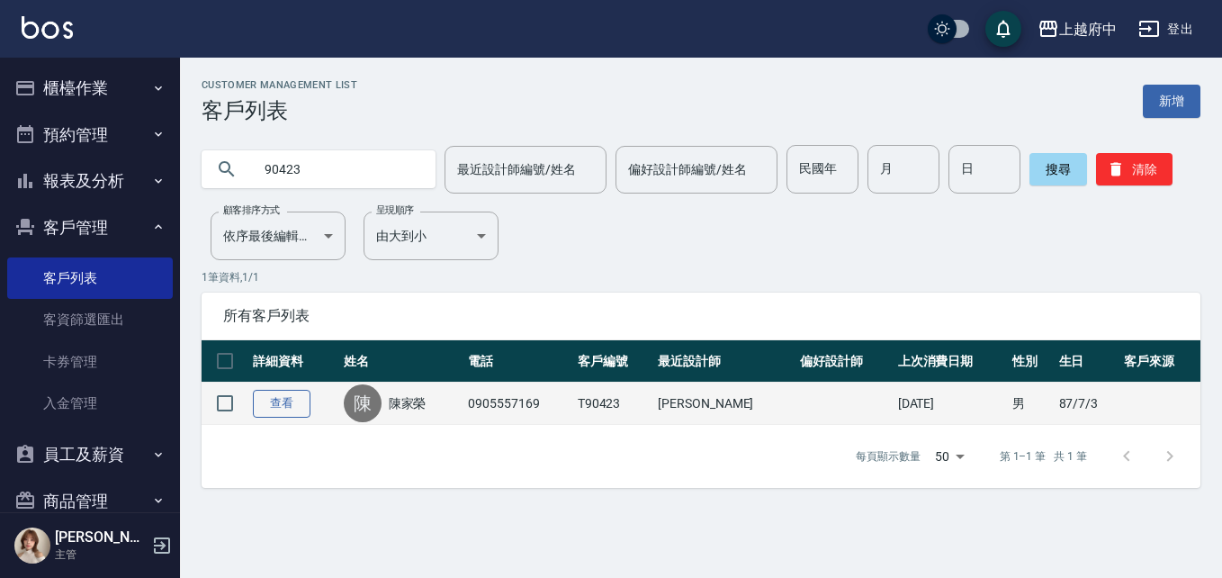
click at [278, 401] on link "查看" at bounding box center [282, 404] width 58 height 28
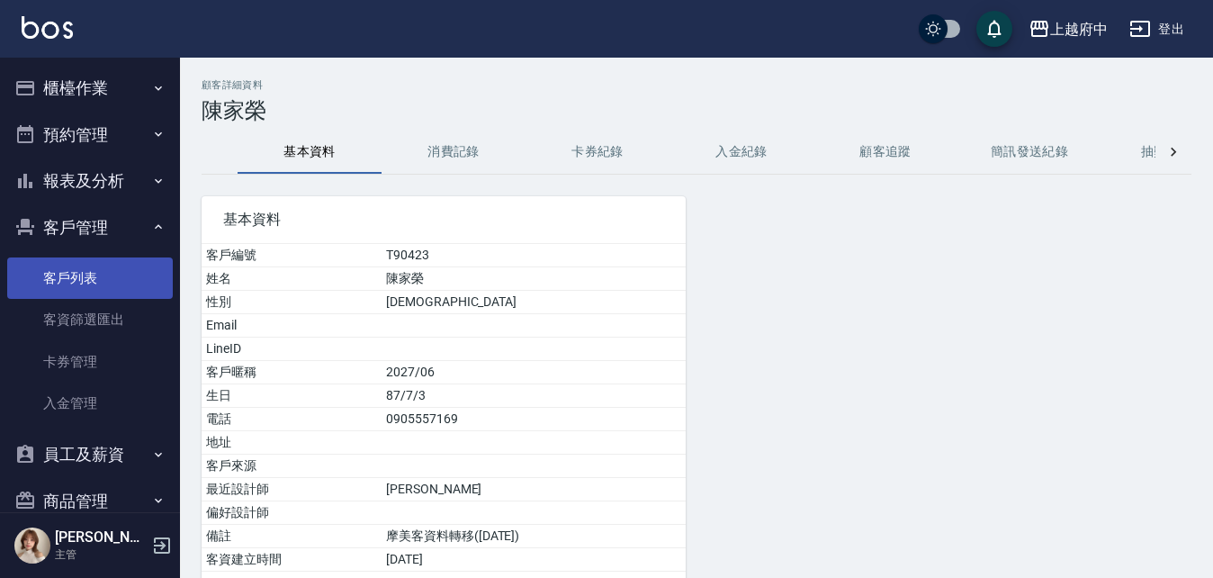
click at [72, 265] on link "客戶列表" at bounding box center [90, 277] width 166 height 41
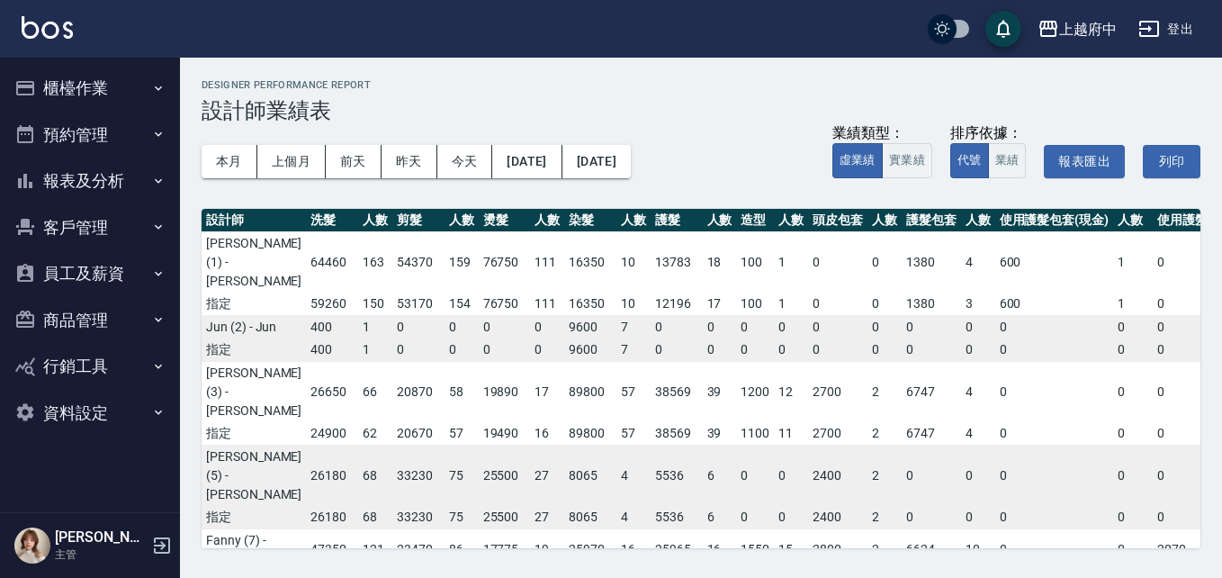
click at [154, 543] on icon "button" at bounding box center [162, 545] width 16 height 16
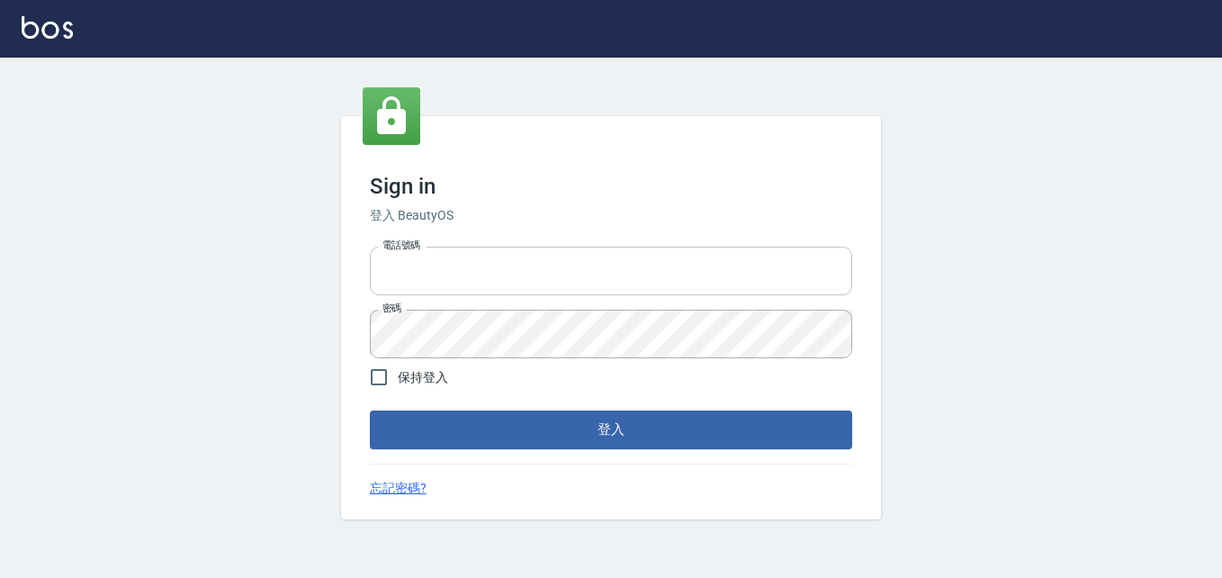
type input "0911903627"
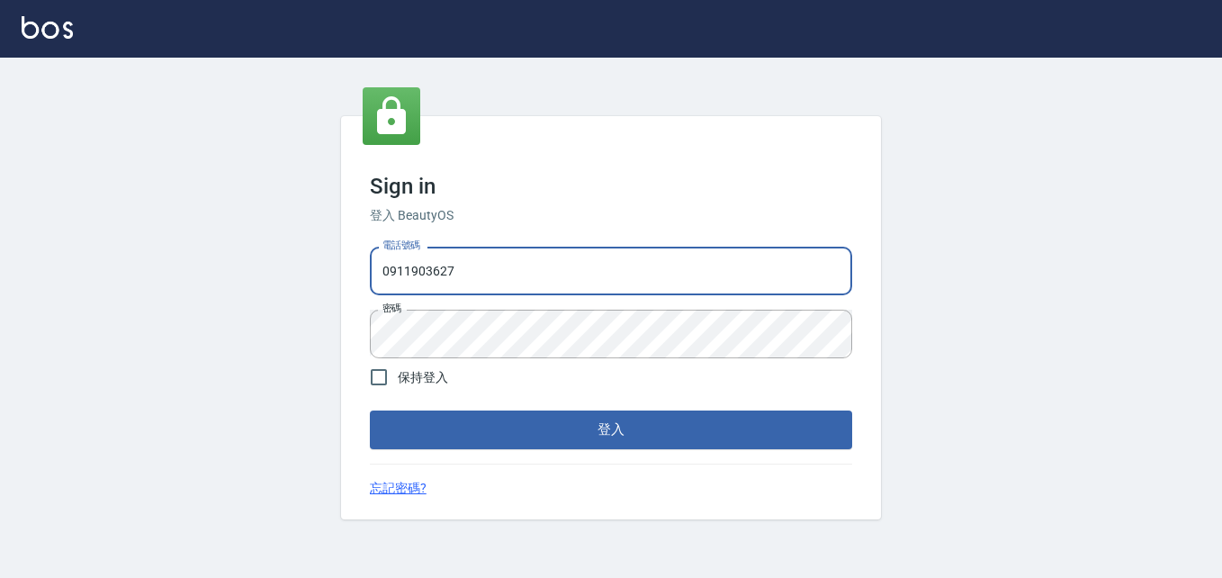
click at [498, 269] on input "0911903627" at bounding box center [611, 271] width 482 height 49
drag, startPoint x: 520, startPoint y: 268, endPoint x: 311, endPoint y: 284, distance: 209.4
click at [311, 284] on div "Sign in 登入 BeautyOS 電話號碼 0911903627 電話號碼 密碼 密碼 保持登入 登入 忘記密碼?" at bounding box center [611, 318] width 1222 height 520
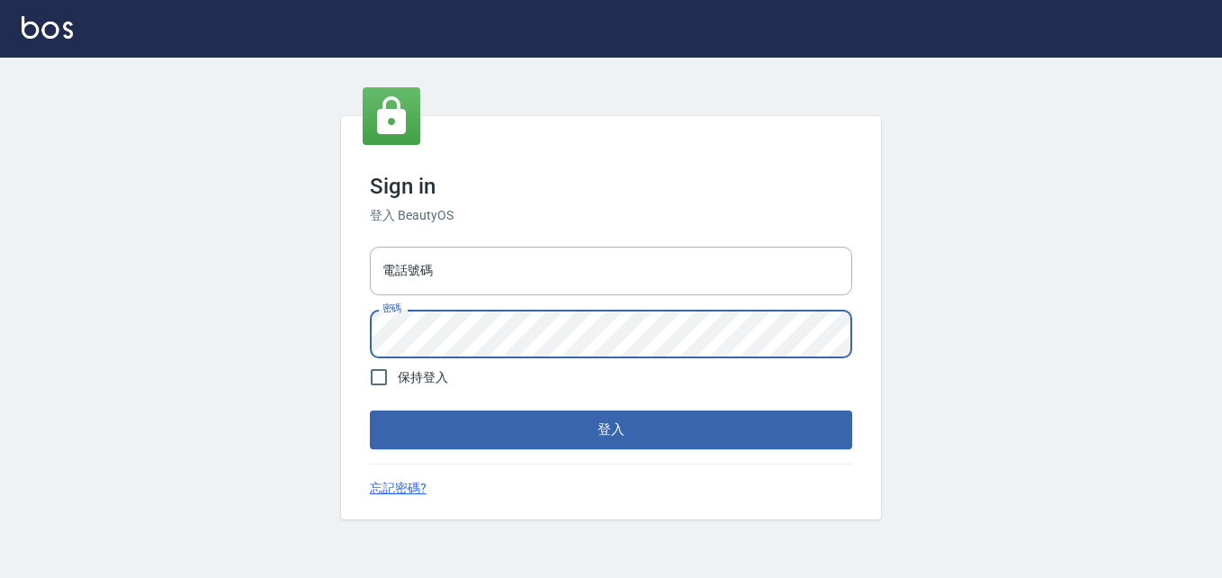
click at [328, 337] on div "Sign in 登入 BeautyOS 電話號碼 電話號碼 密碼 密碼 保持登入 登入 忘記密碼?" at bounding box center [611, 318] width 1222 height 520
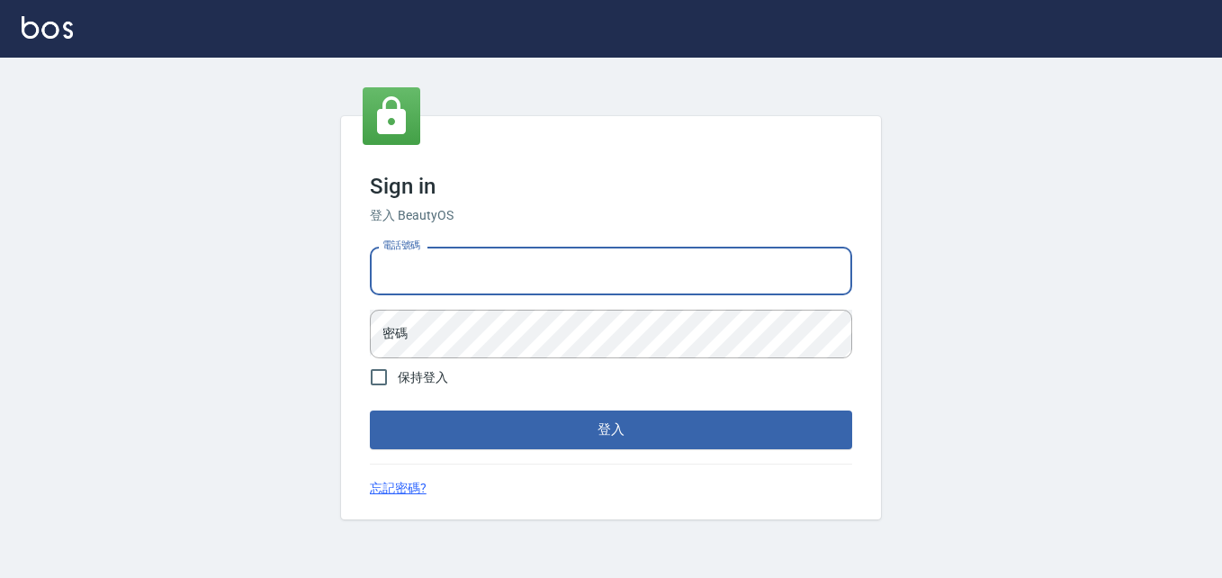
click at [409, 274] on input "電話號碼" at bounding box center [611, 271] width 482 height 49
type input "0932050354"
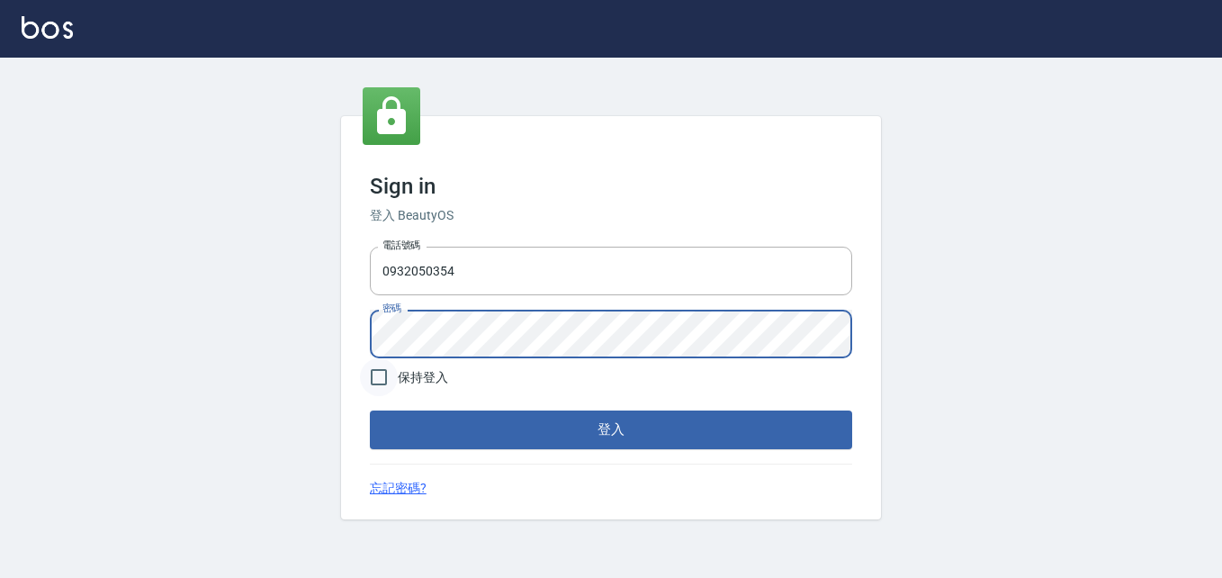
click at [370, 410] on button "登入" at bounding box center [611, 429] width 482 height 38
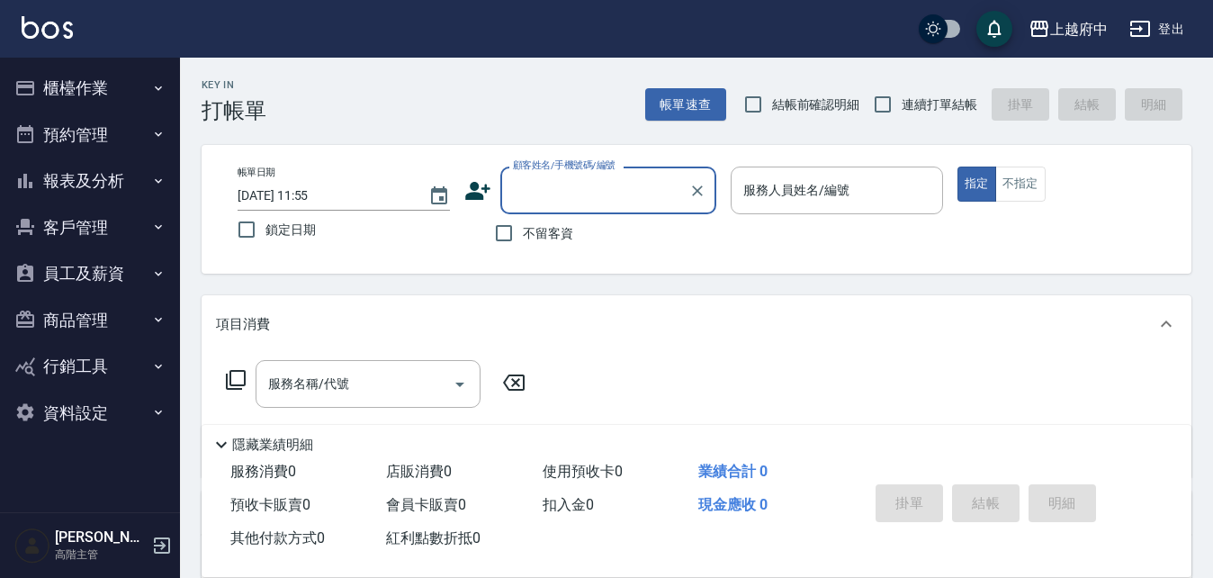
click at [87, 270] on button "員工及薪資" at bounding box center [90, 273] width 166 height 47
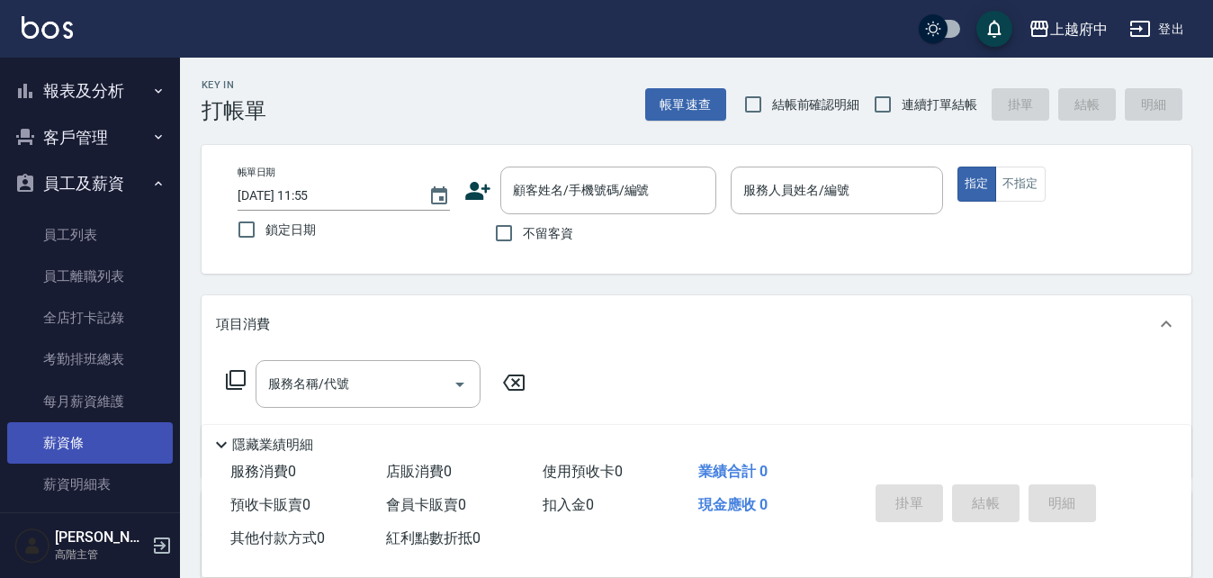
scroll to position [180, 0]
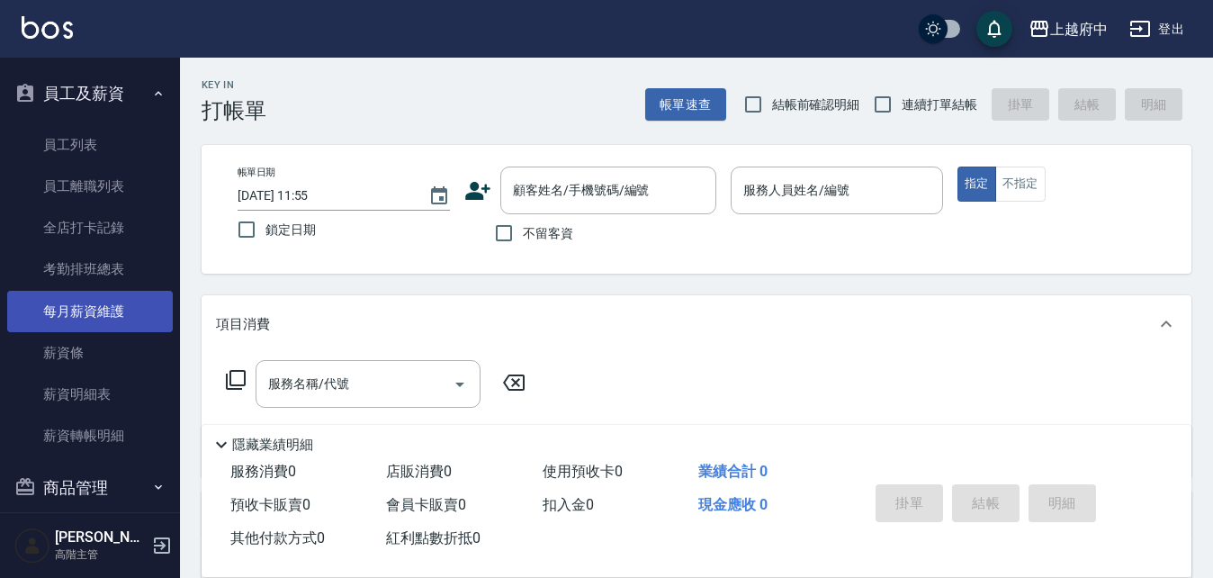
click at [85, 315] on link "每月薪資維護" at bounding box center [90, 311] width 166 height 41
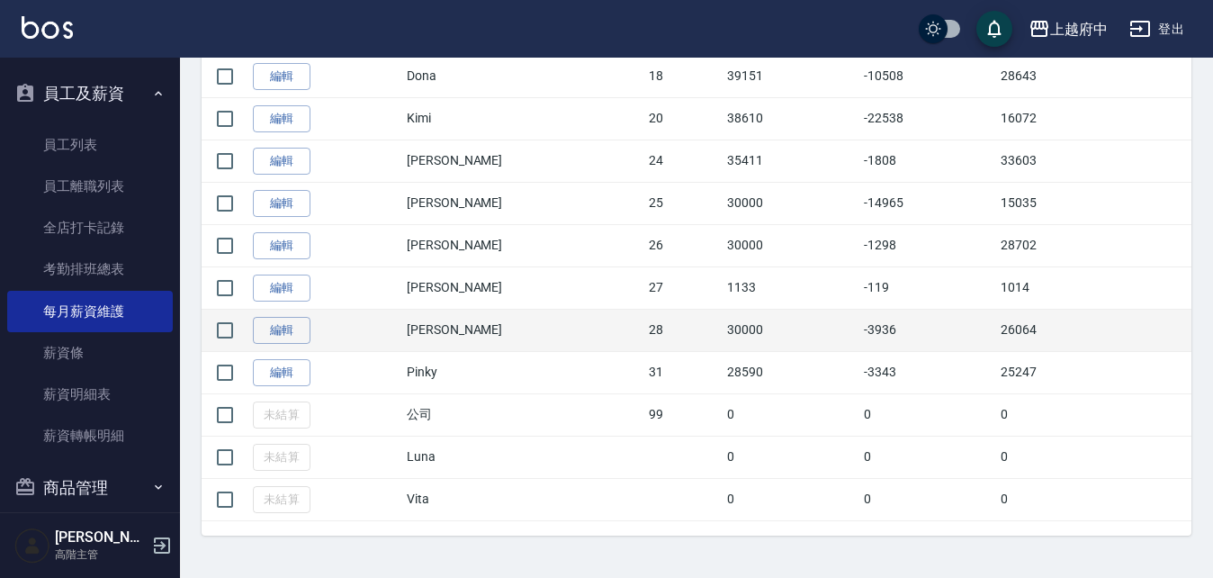
scroll to position [846, 0]
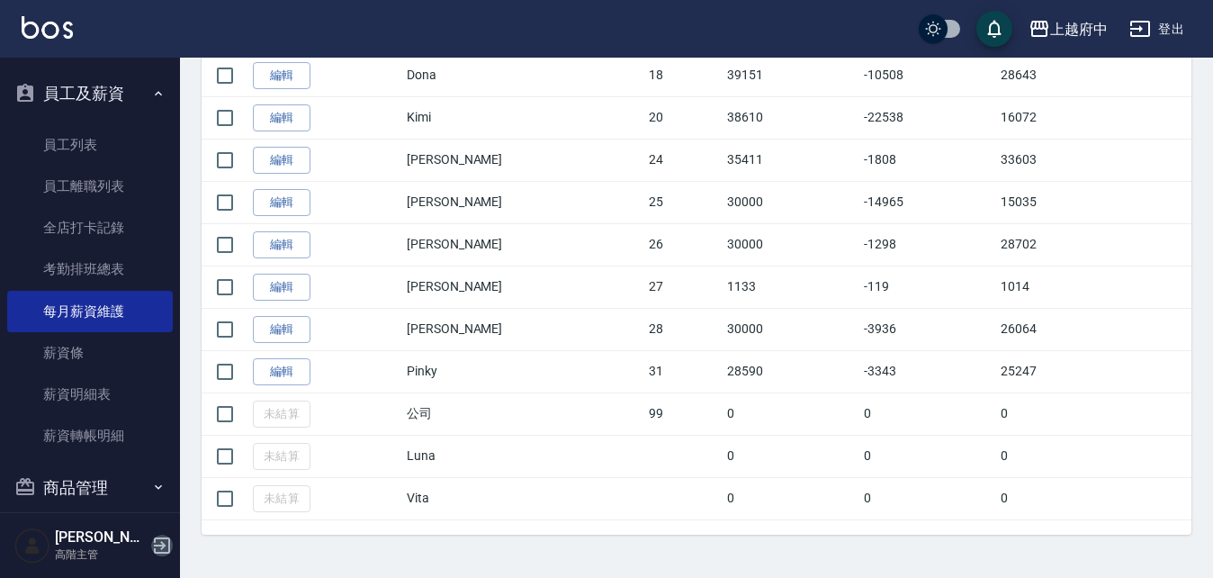
click at [160, 544] on icon "button" at bounding box center [162, 545] width 16 height 16
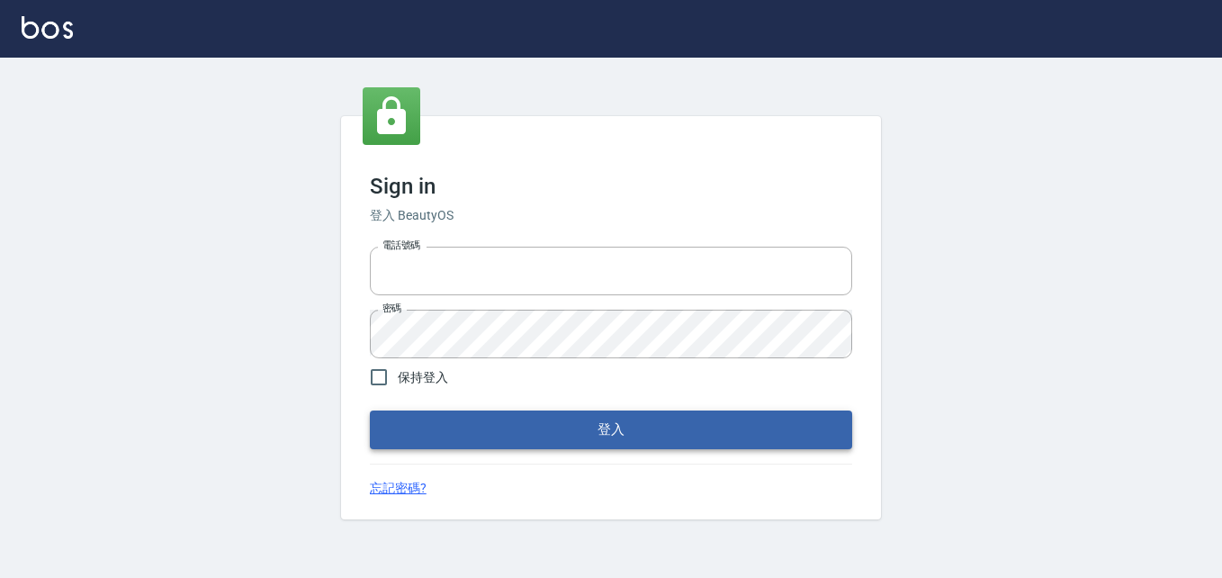
type input "0911903627"
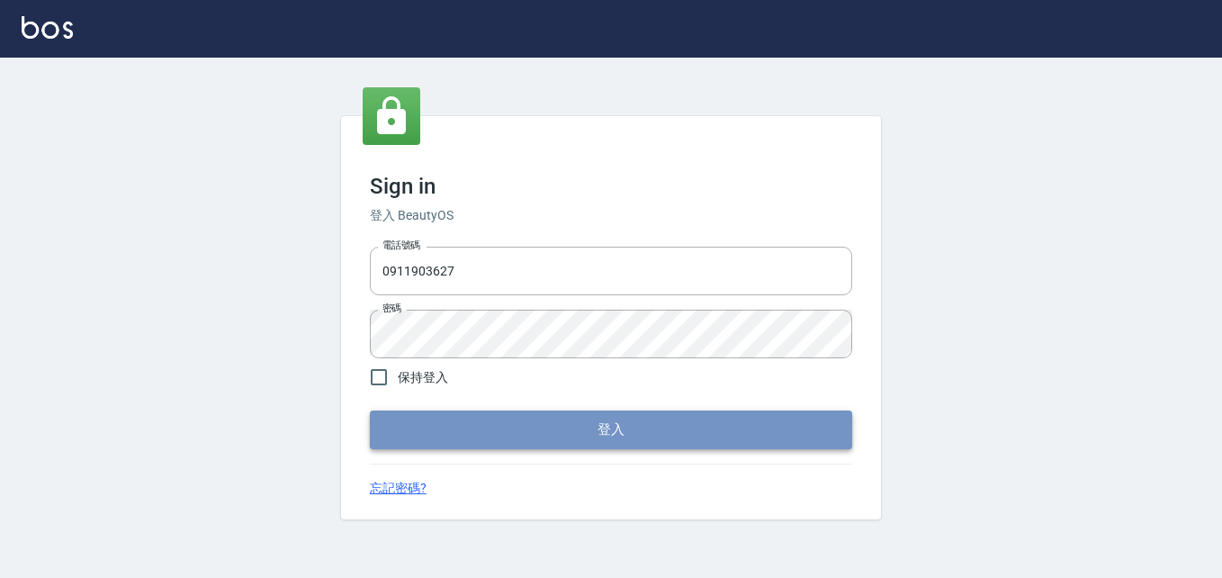
click at [586, 429] on button "登入" at bounding box center [611, 429] width 482 height 38
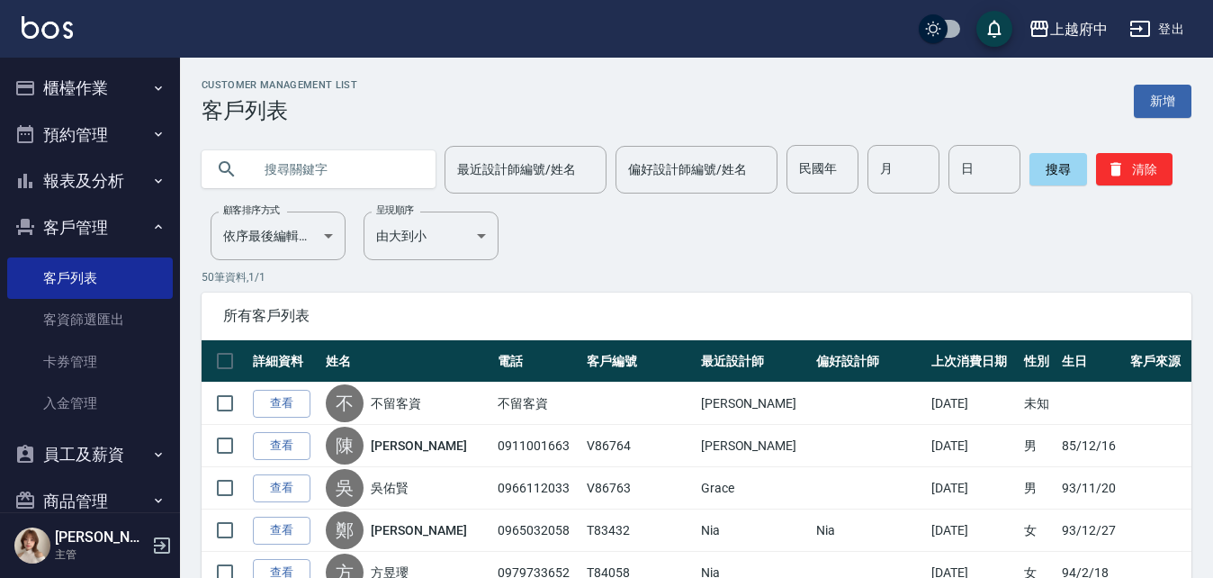
click at [339, 149] on input "text" at bounding box center [336, 169] width 169 height 49
type input "0937967838"
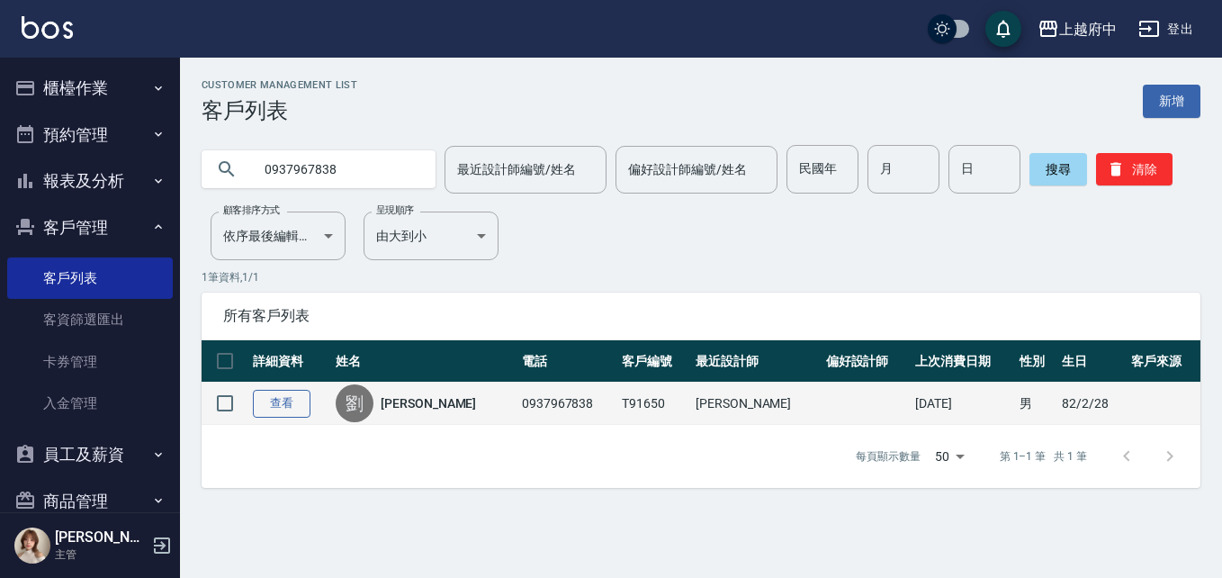
click at [296, 403] on link "查看" at bounding box center [282, 404] width 58 height 28
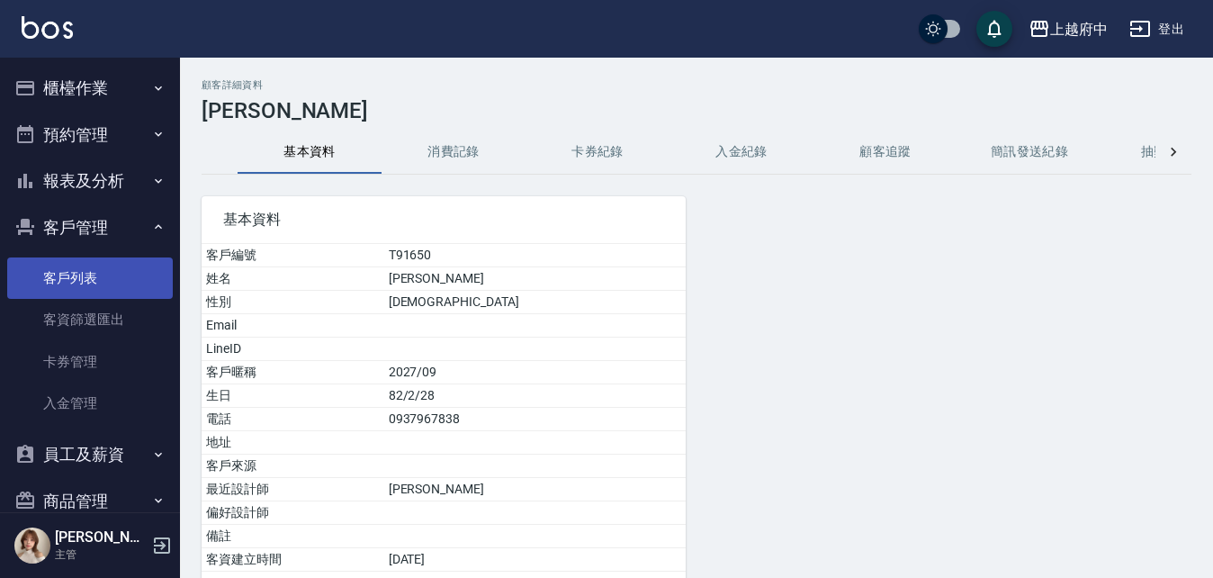
click at [31, 273] on link "客戶列表" at bounding box center [90, 277] width 166 height 41
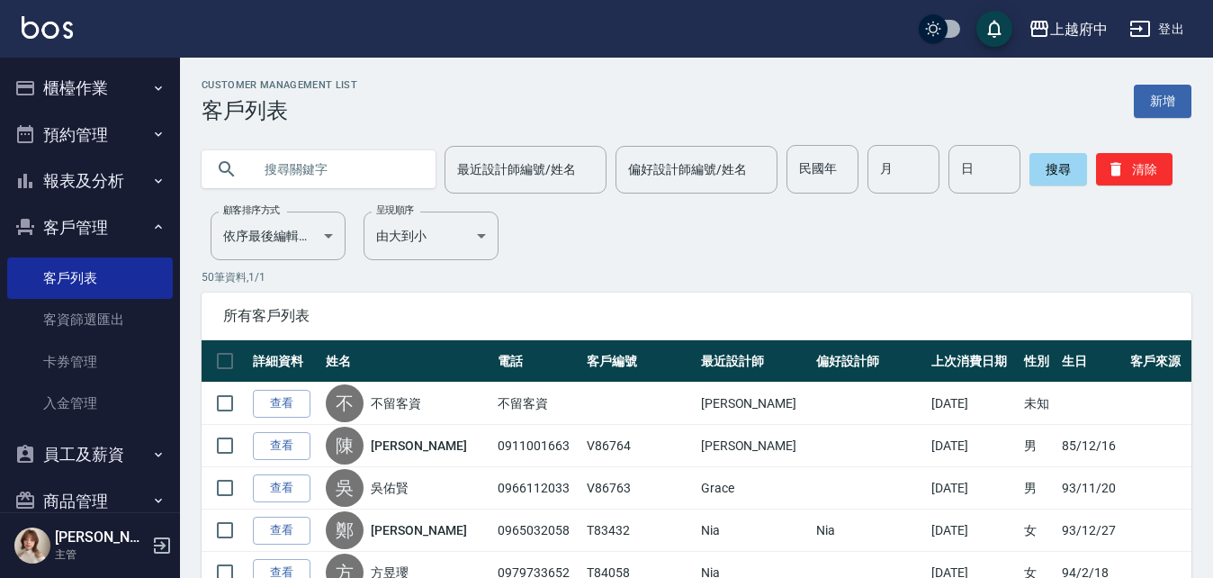
click at [357, 156] on input "text" at bounding box center [336, 169] width 169 height 49
type input "0966255998"
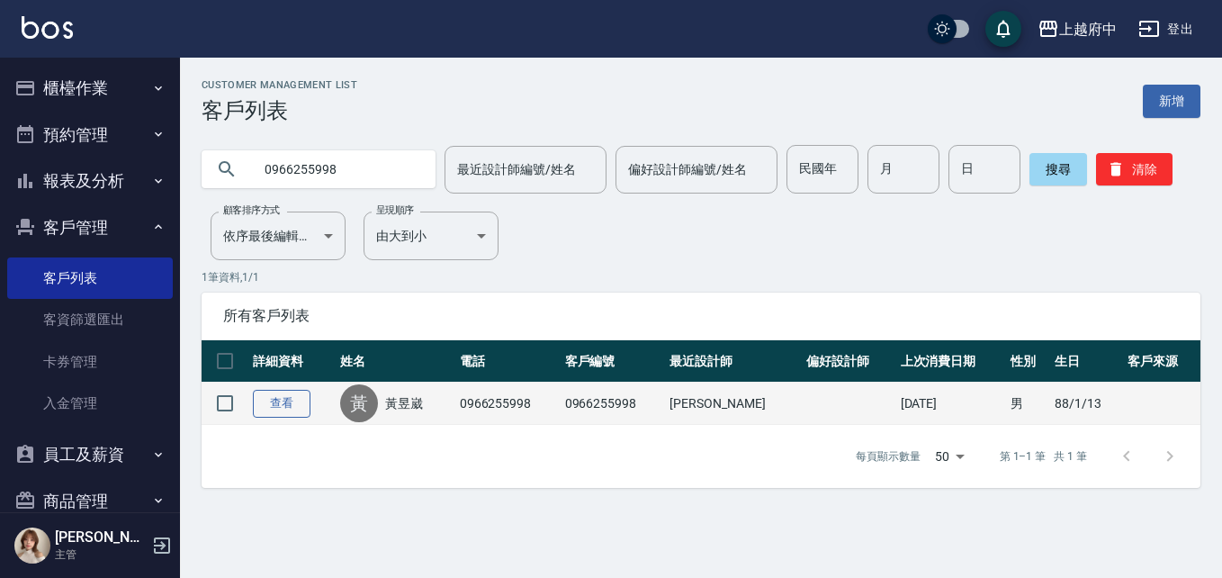
click at [285, 410] on link "查看" at bounding box center [282, 404] width 58 height 28
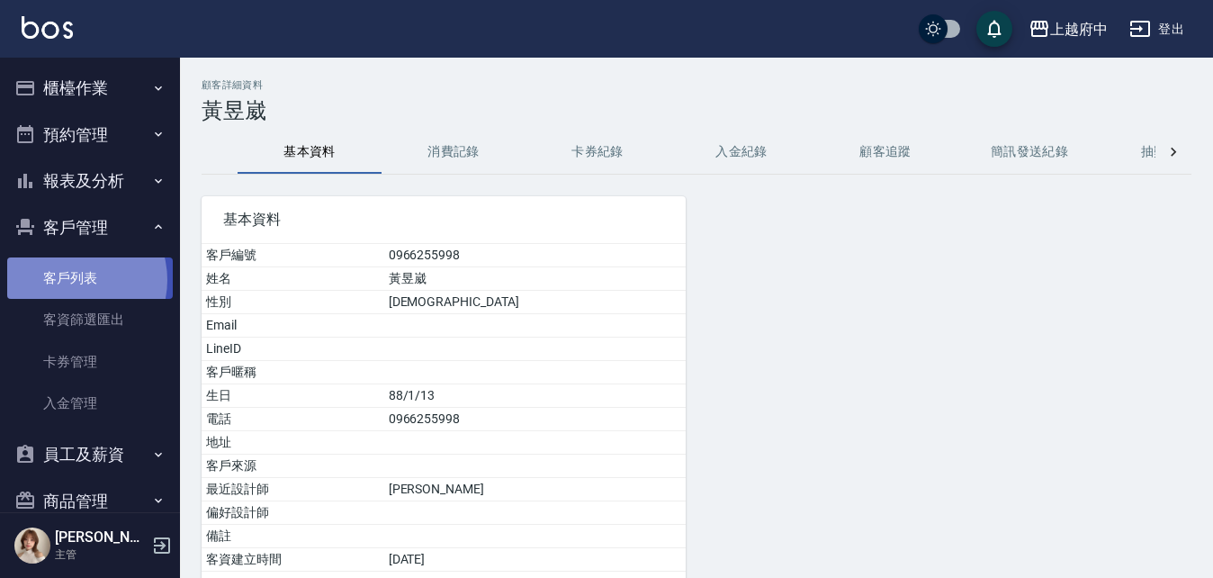
click at [71, 280] on link "客戶列表" at bounding box center [90, 277] width 166 height 41
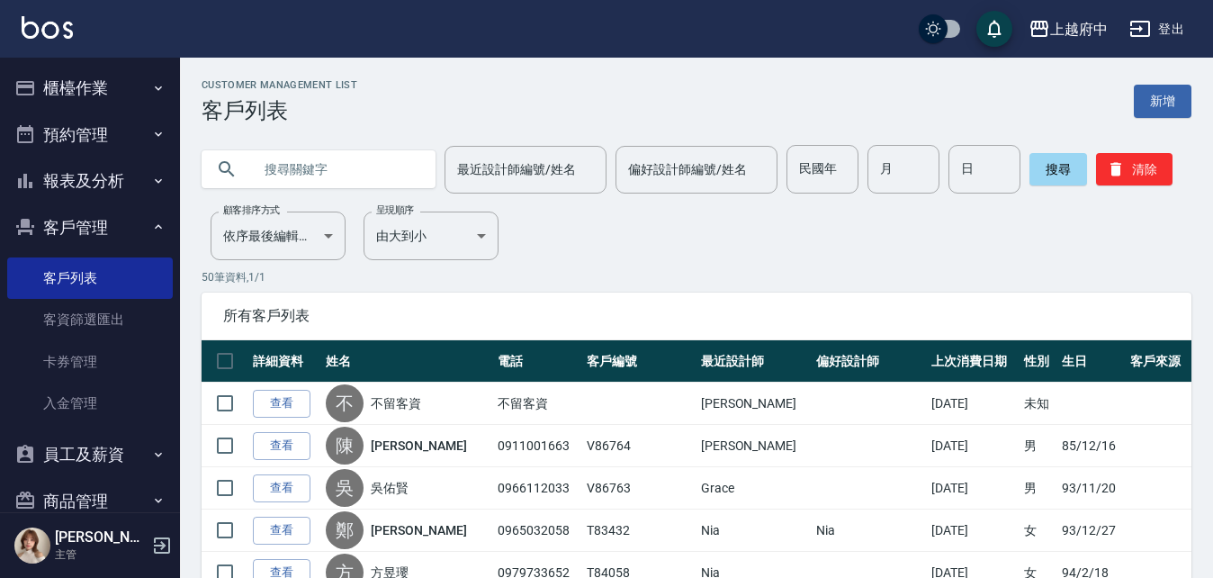
click at [375, 167] on input "text" at bounding box center [336, 169] width 169 height 49
type input "0905002205"
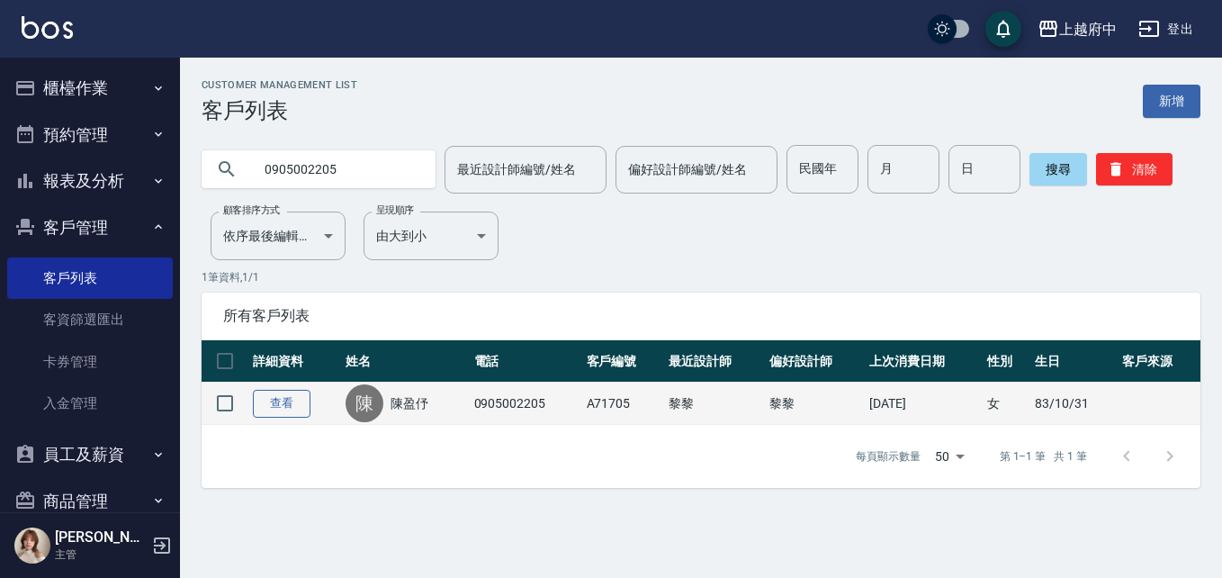
click at [283, 406] on link "查看" at bounding box center [282, 404] width 58 height 28
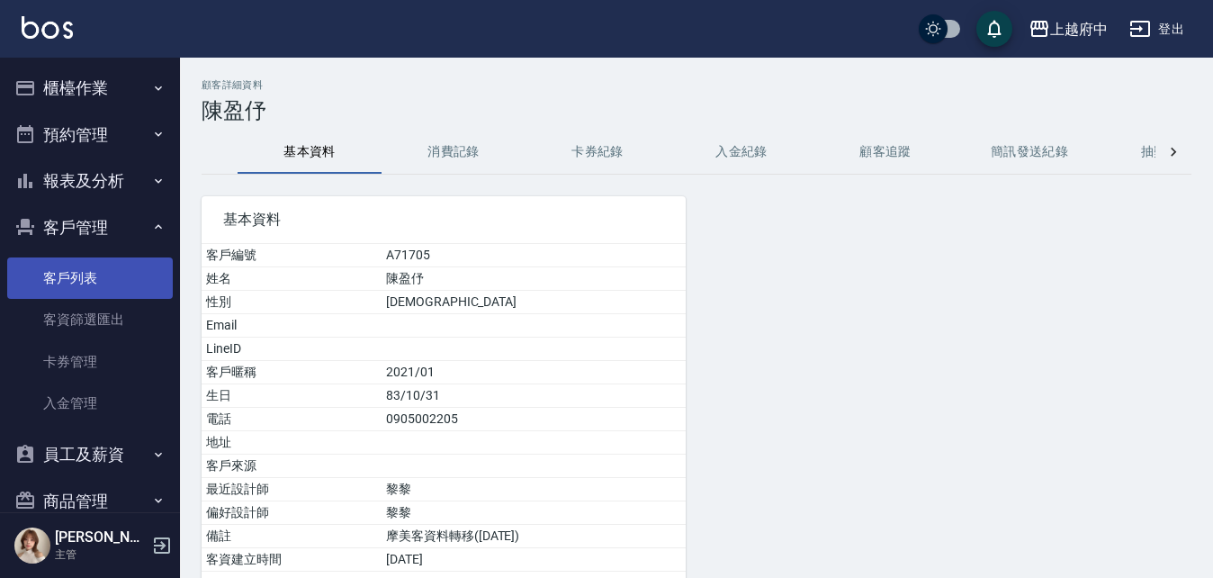
click at [36, 274] on link "客戶列表" at bounding box center [90, 277] width 166 height 41
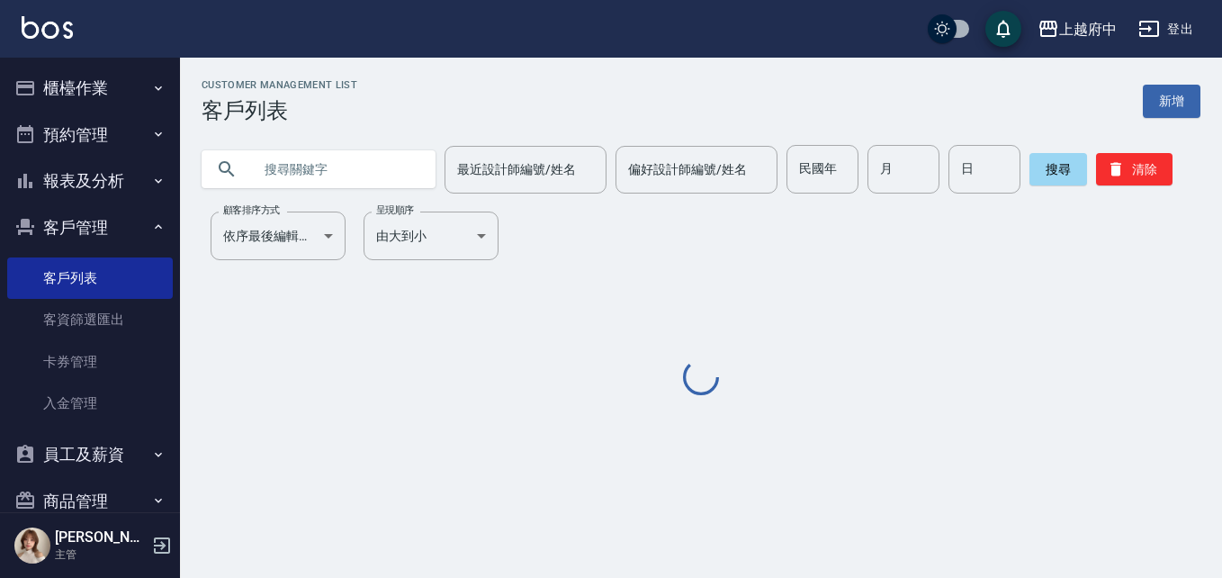
click at [323, 156] on input "text" at bounding box center [336, 169] width 169 height 49
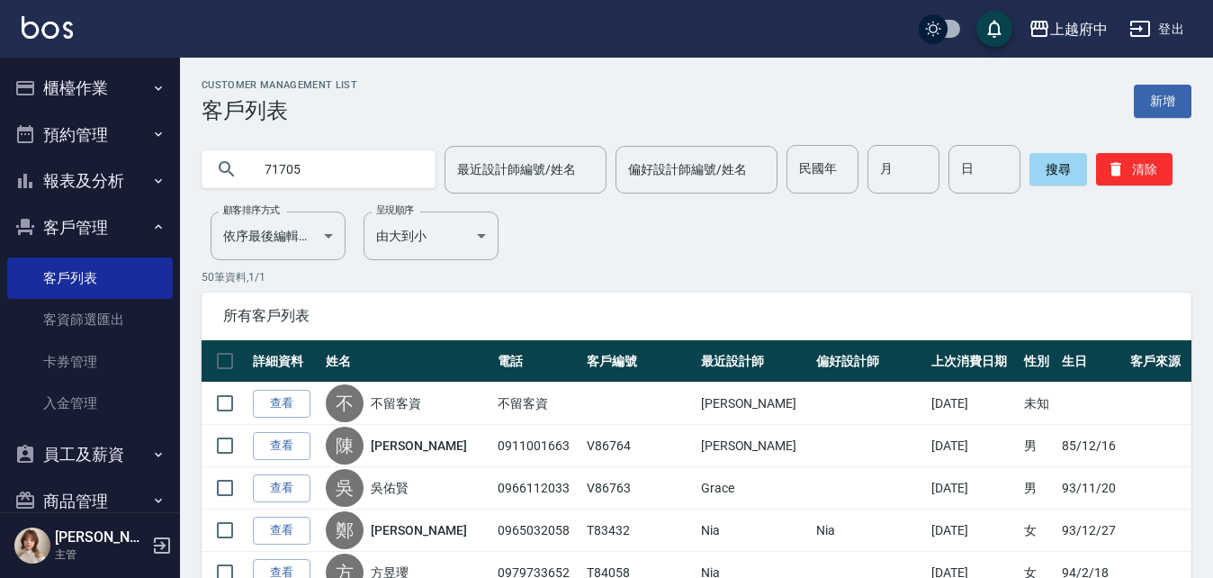
type input "71705"
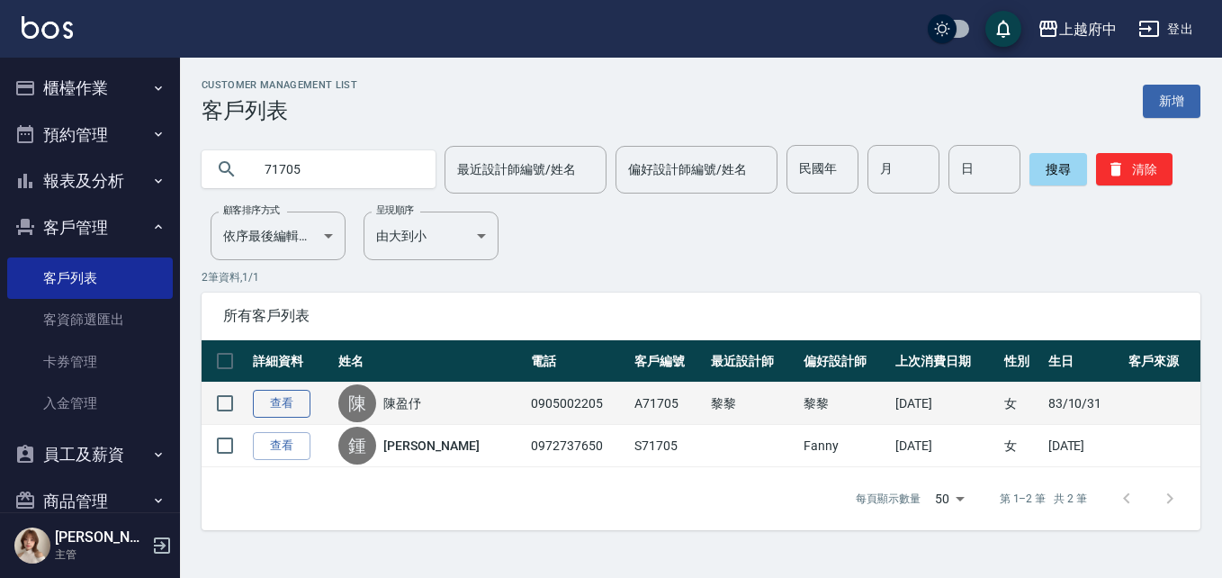
click at [292, 398] on link "查看" at bounding box center [282, 404] width 58 height 28
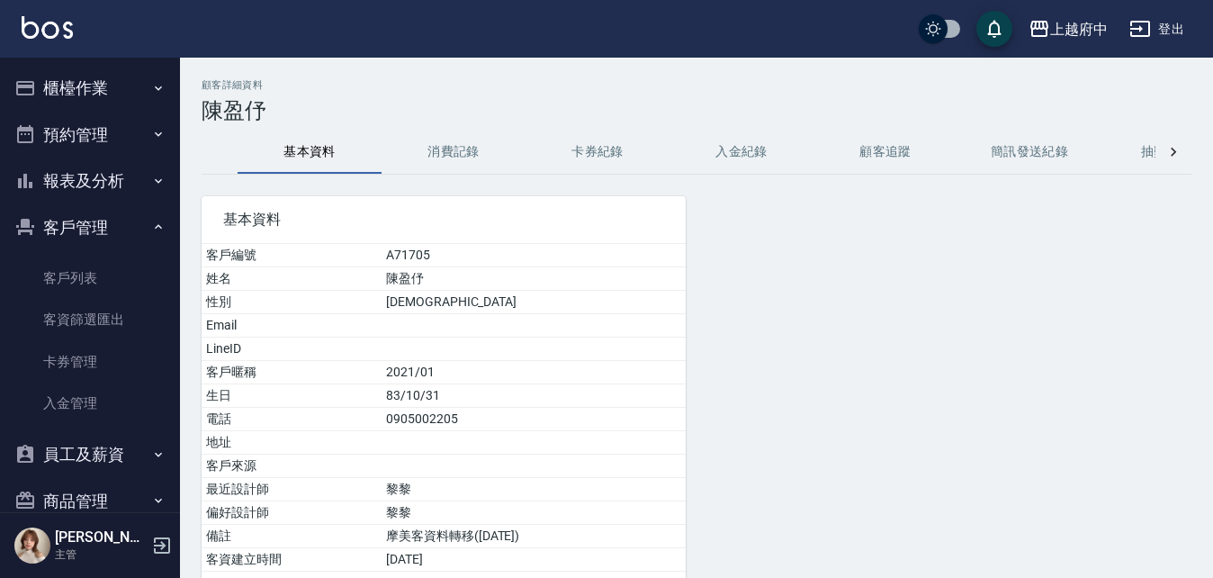
click at [445, 150] on button "消費記錄" at bounding box center [454, 151] width 144 height 43
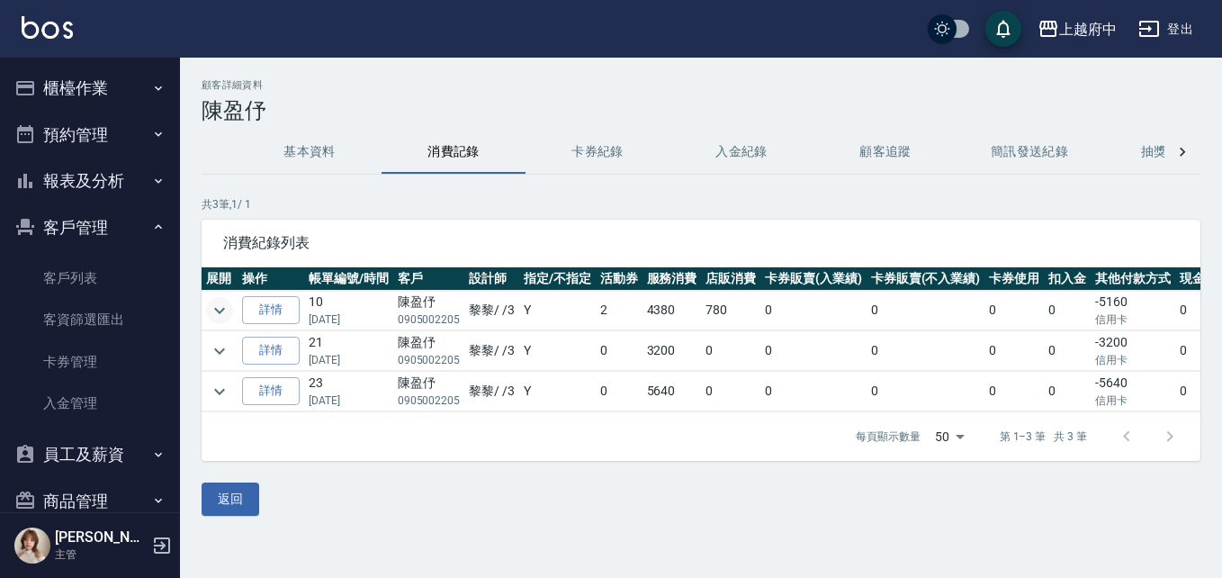
click at [222, 303] on icon "expand row" at bounding box center [220, 311] width 22 height 22
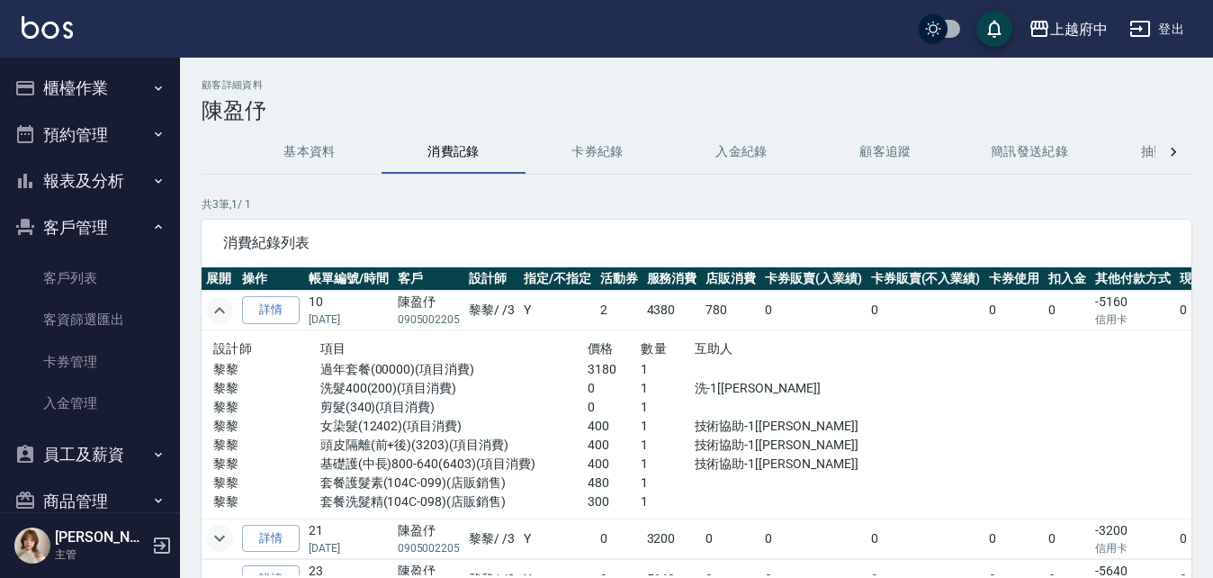
click at [225, 531] on icon "expand row" at bounding box center [220, 538] width 22 height 22
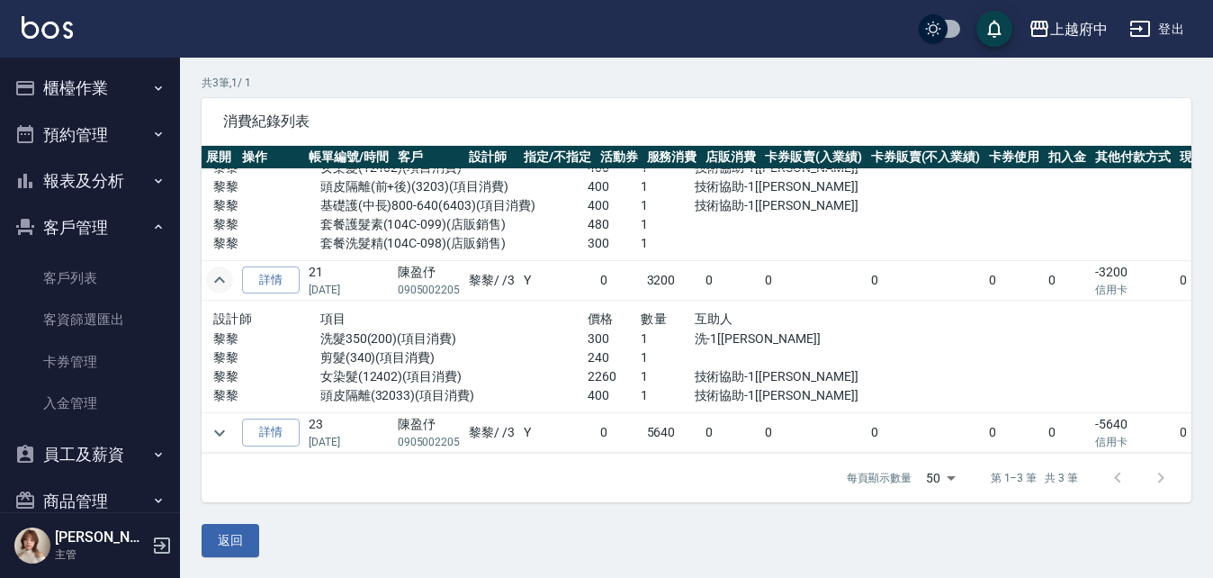
scroll to position [122, 0]
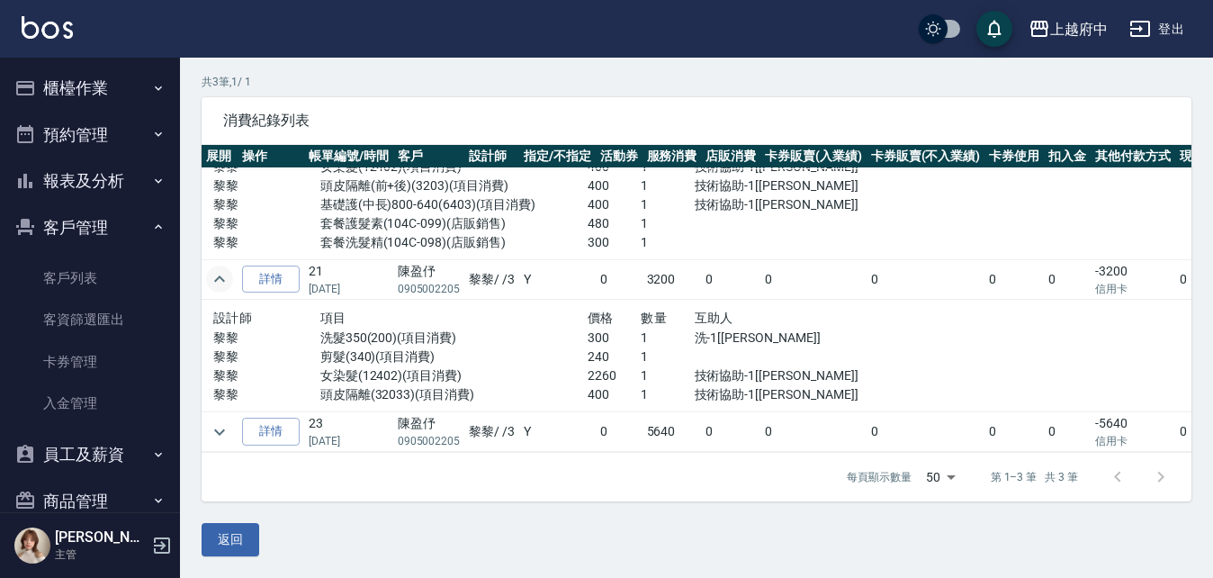
click at [203, 413] on td at bounding box center [220, 432] width 36 height 40
click at [217, 421] on icon "expand row" at bounding box center [220, 432] width 22 height 22
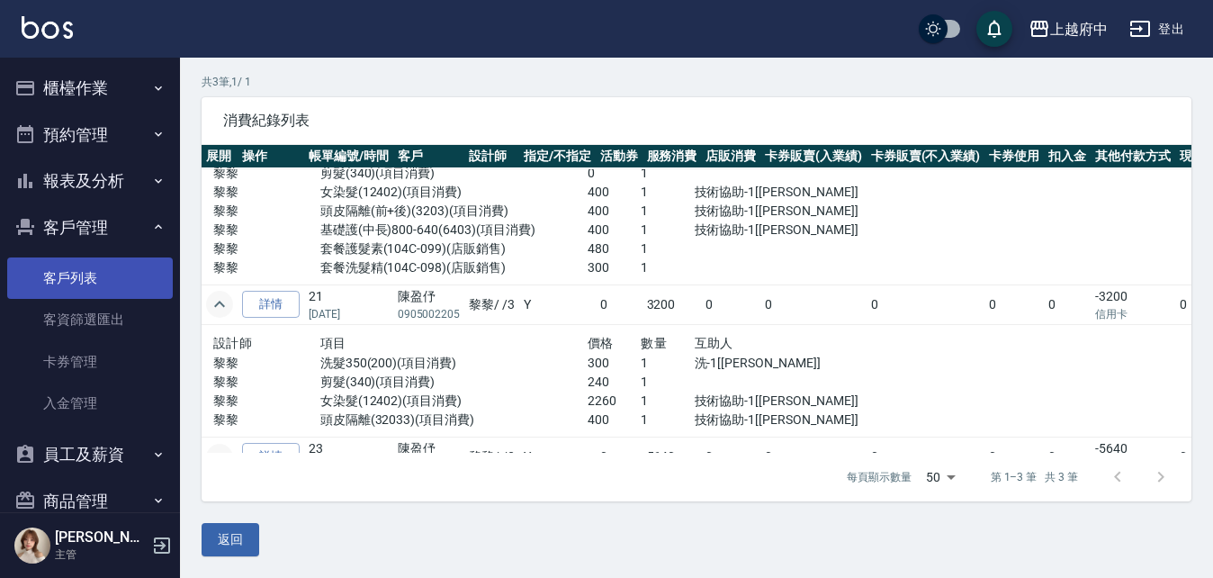
scroll to position [102, 0]
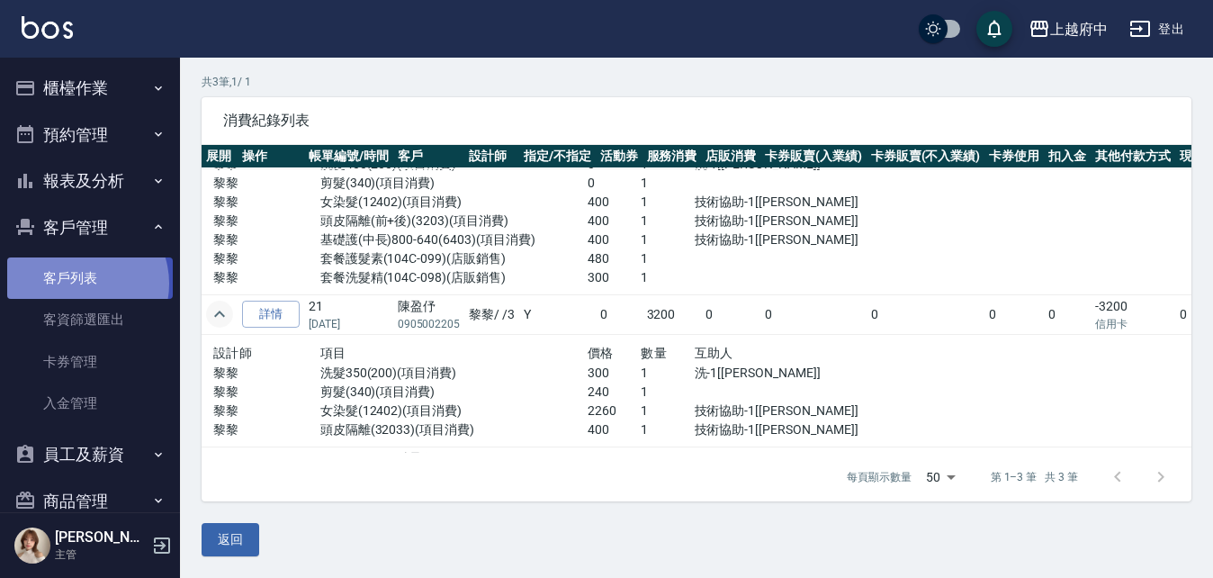
click at [80, 283] on link "客戶列表" at bounding box center [90, 277] width 166 height 41
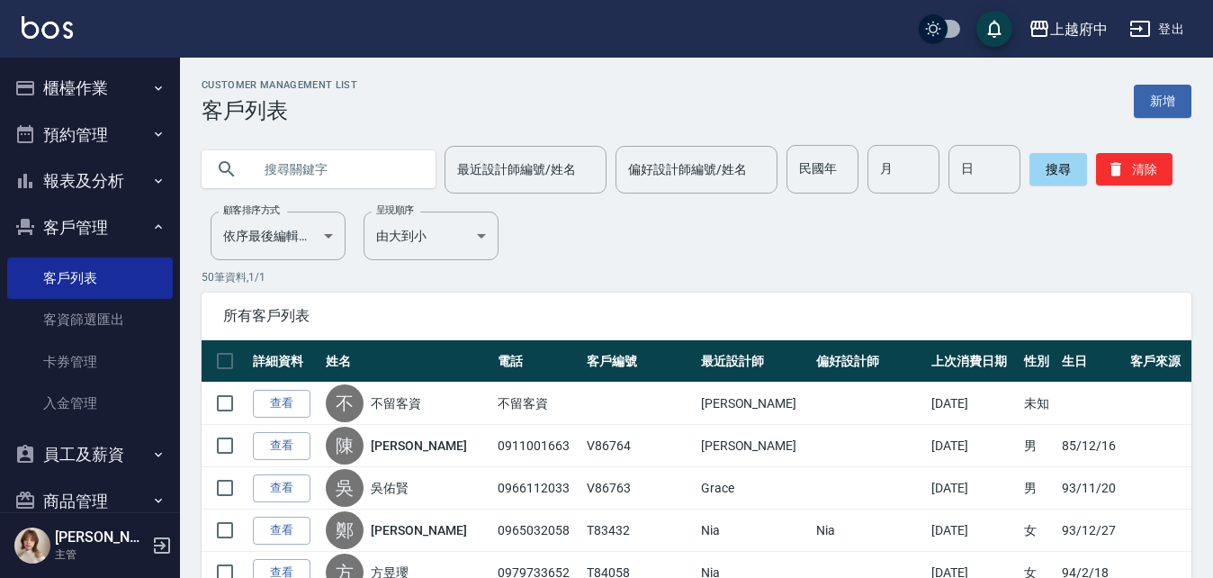
click at [336, 163] on input "text" at bounding box center [336, 169] width 169 height 49
type input "0936840099"
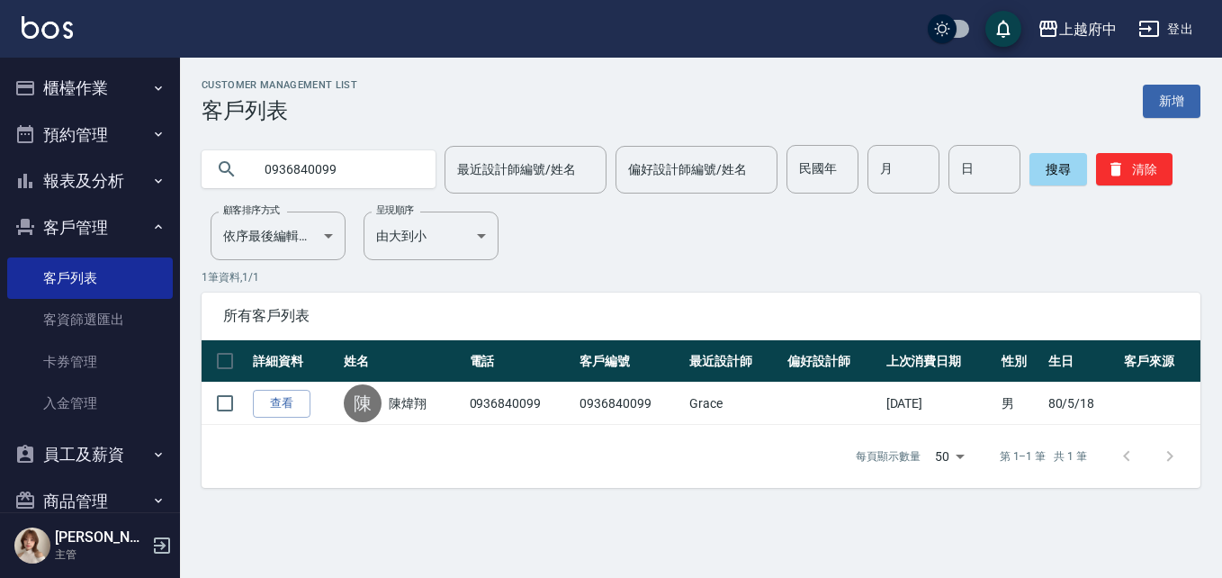
click at [265, 399] on link "查看" at bounding box center [282, 404] width 58 height 28
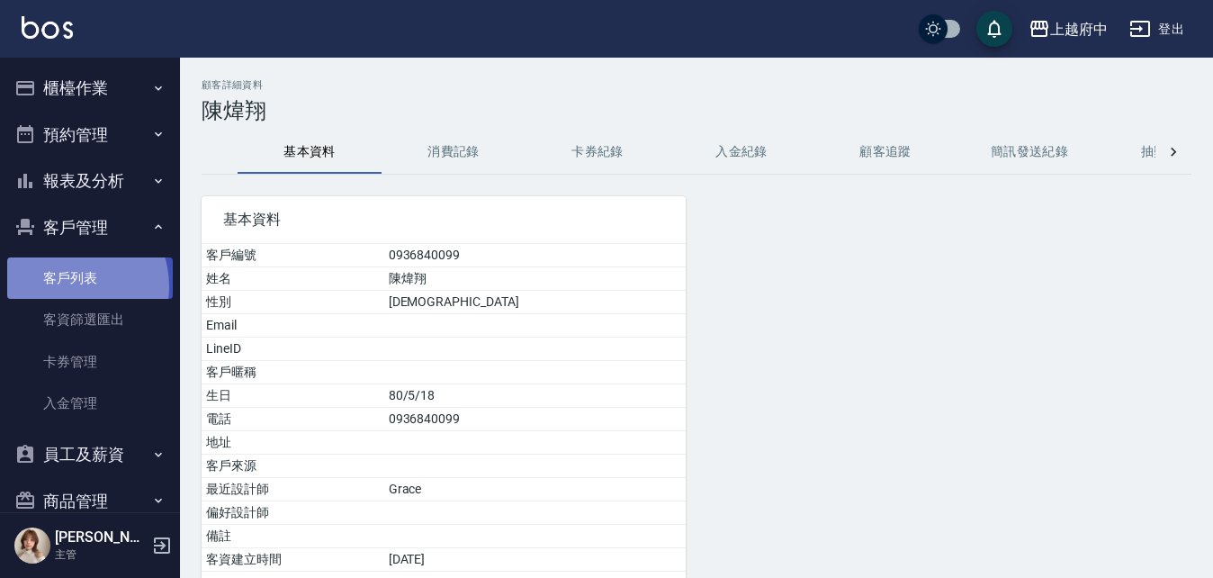
click at [67, 284] on link "客戶列表" at bounding box center [90, 277] width 166 height 41
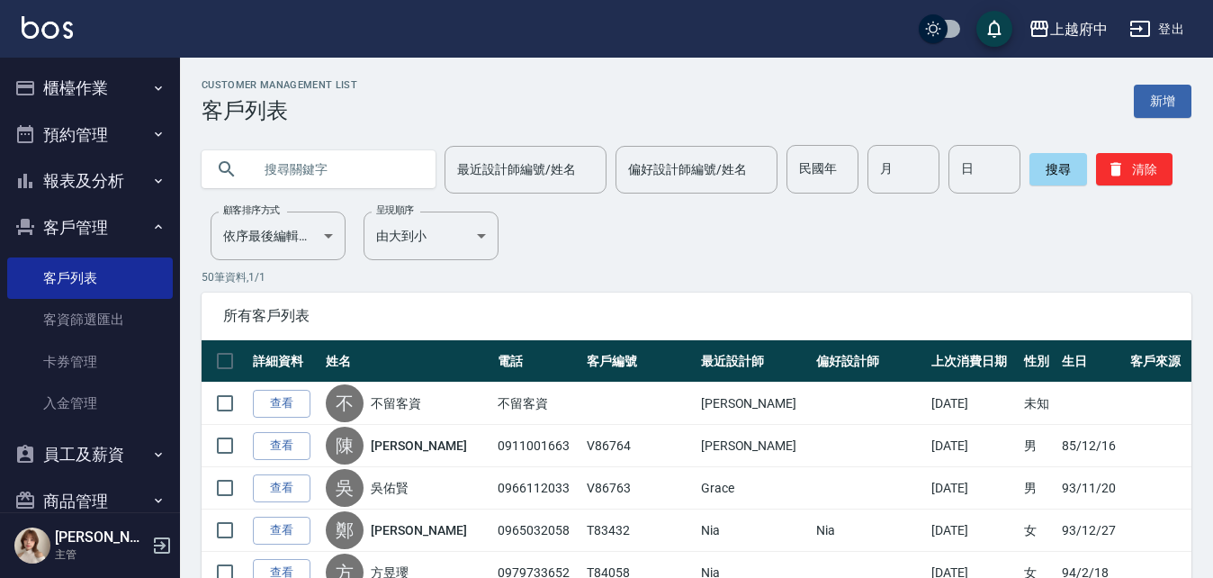
click at [289, 166] on input "text" at bounding box center [336, 169] width 169 height 49
type input "0939810524"
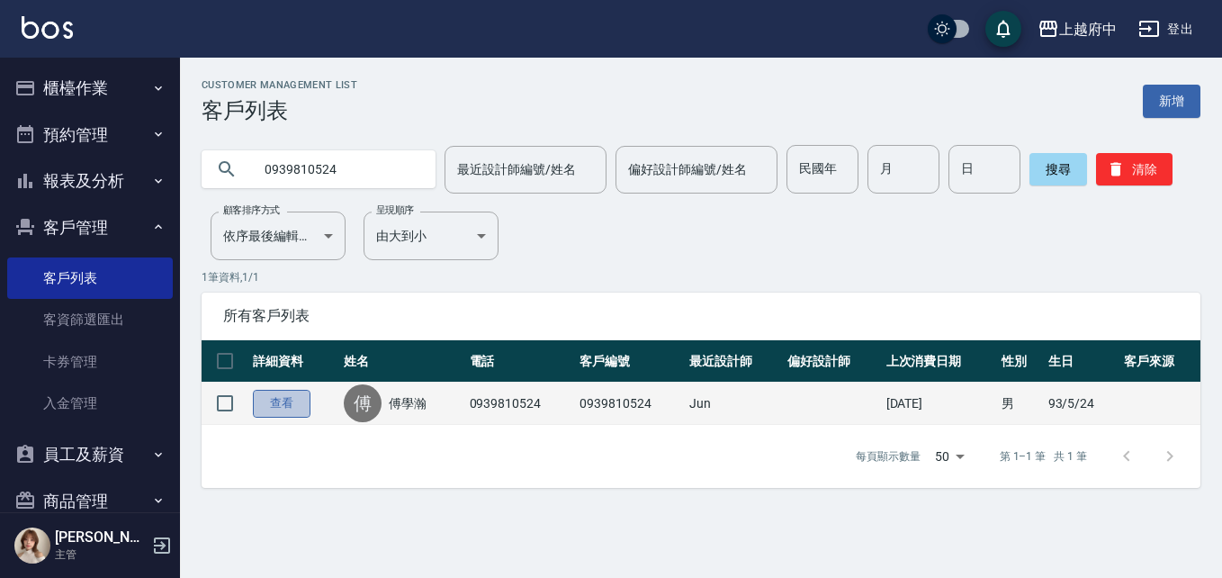
click at [273, 405] on link "查看" at bounding box center [282, 404] width 58 height 28
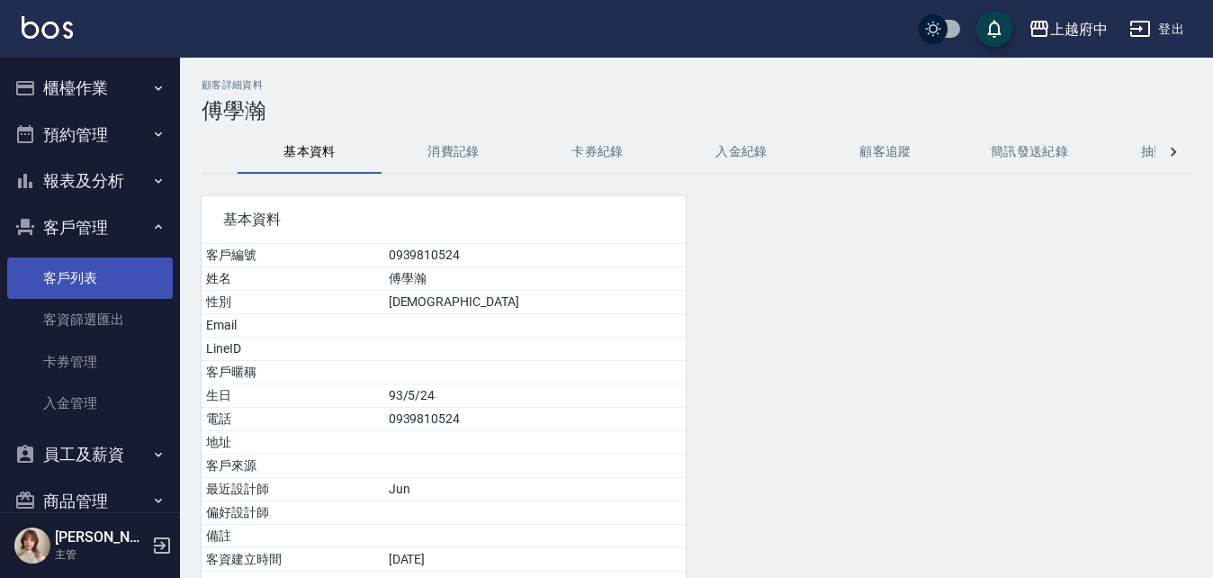
click at [89, 287] on link "客戶列表" at bounding box center [90, 277] width 166 height 41
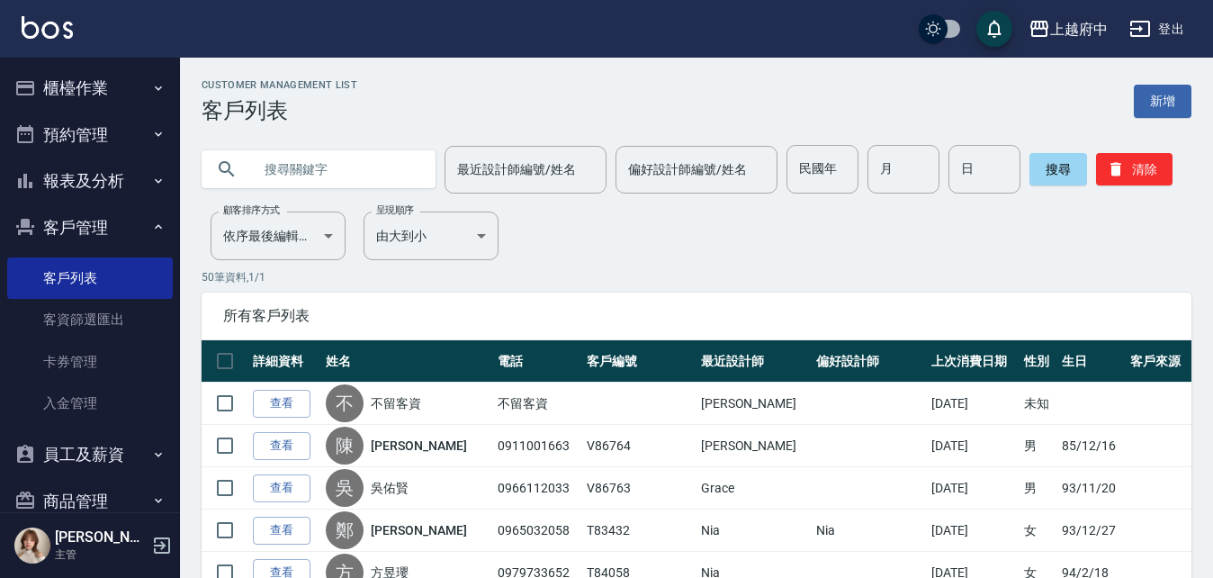
click at [824, 269] on p "50 筆資料, 1 / 1" at bounding box center [697, 277] width 990 height 16
